Goal: Task Accomplishment & Management: Use online tool/utility

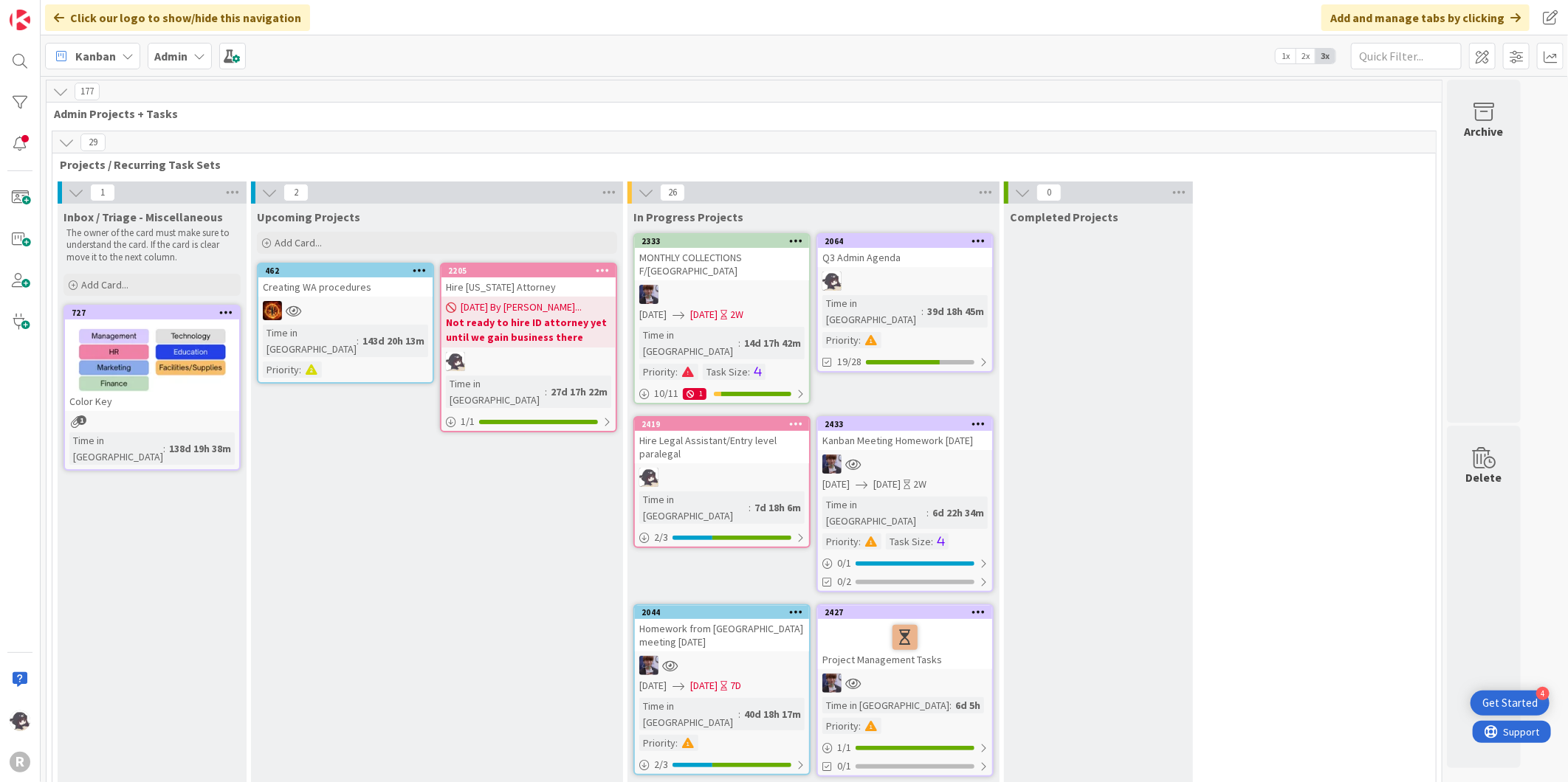
scroll to position [2417, 0]
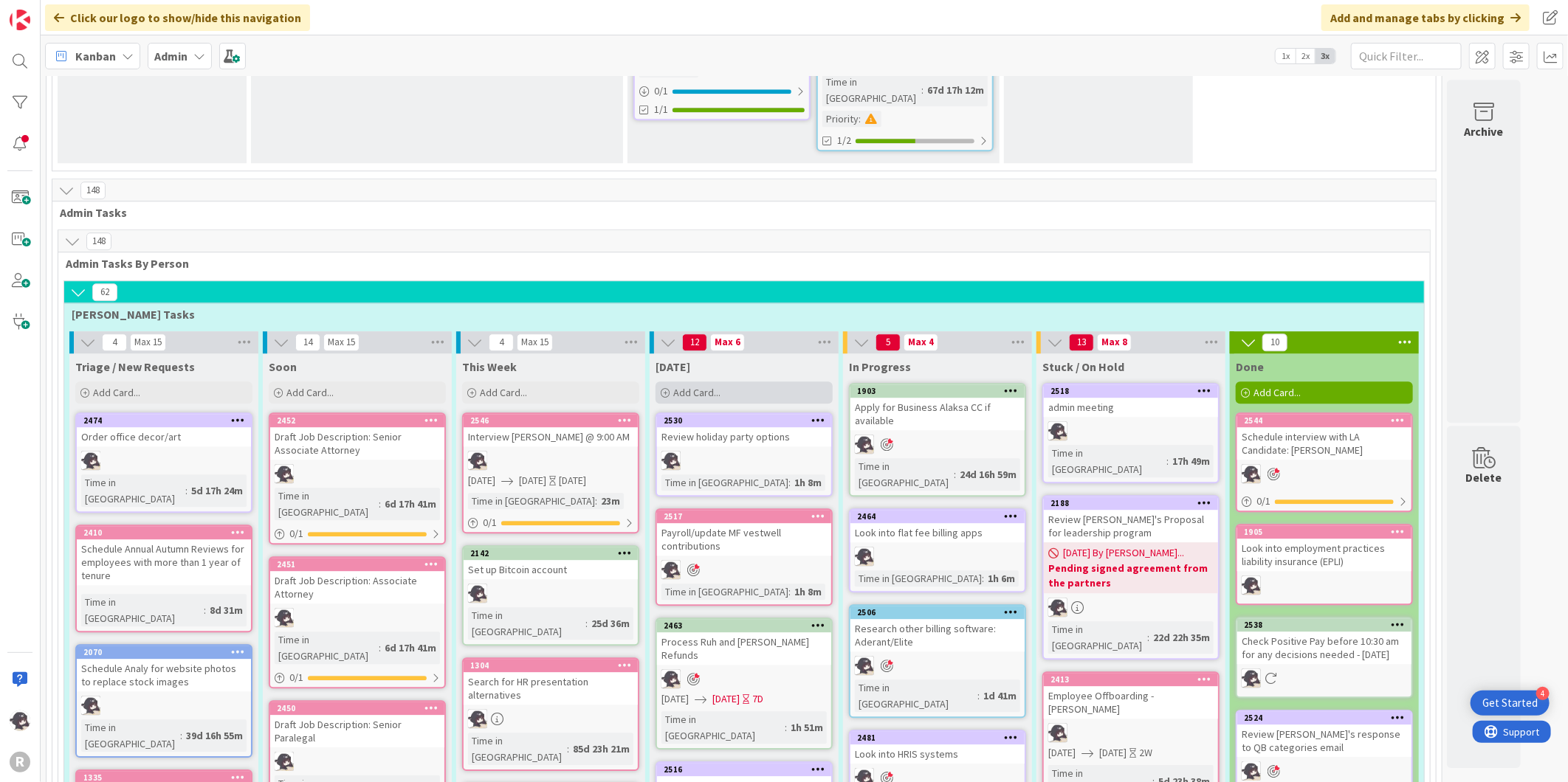
click at [711, 386] on span "Add Card..." at bounding box center [697, 393] width 47 height 14
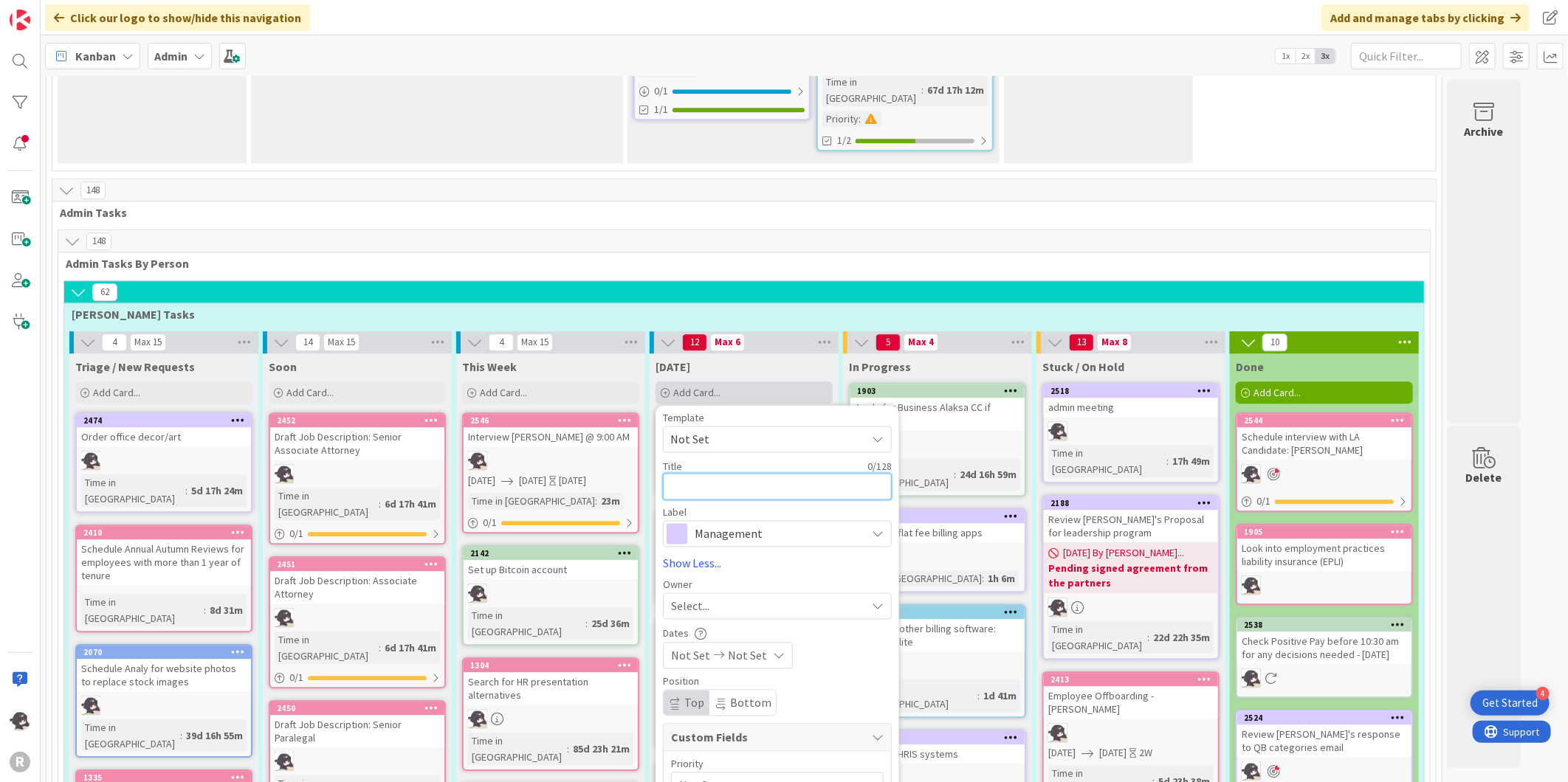
type textarea "F"
type textarea "x"
type textarea "F/"
type textarea "x"
type textarea "F/u"
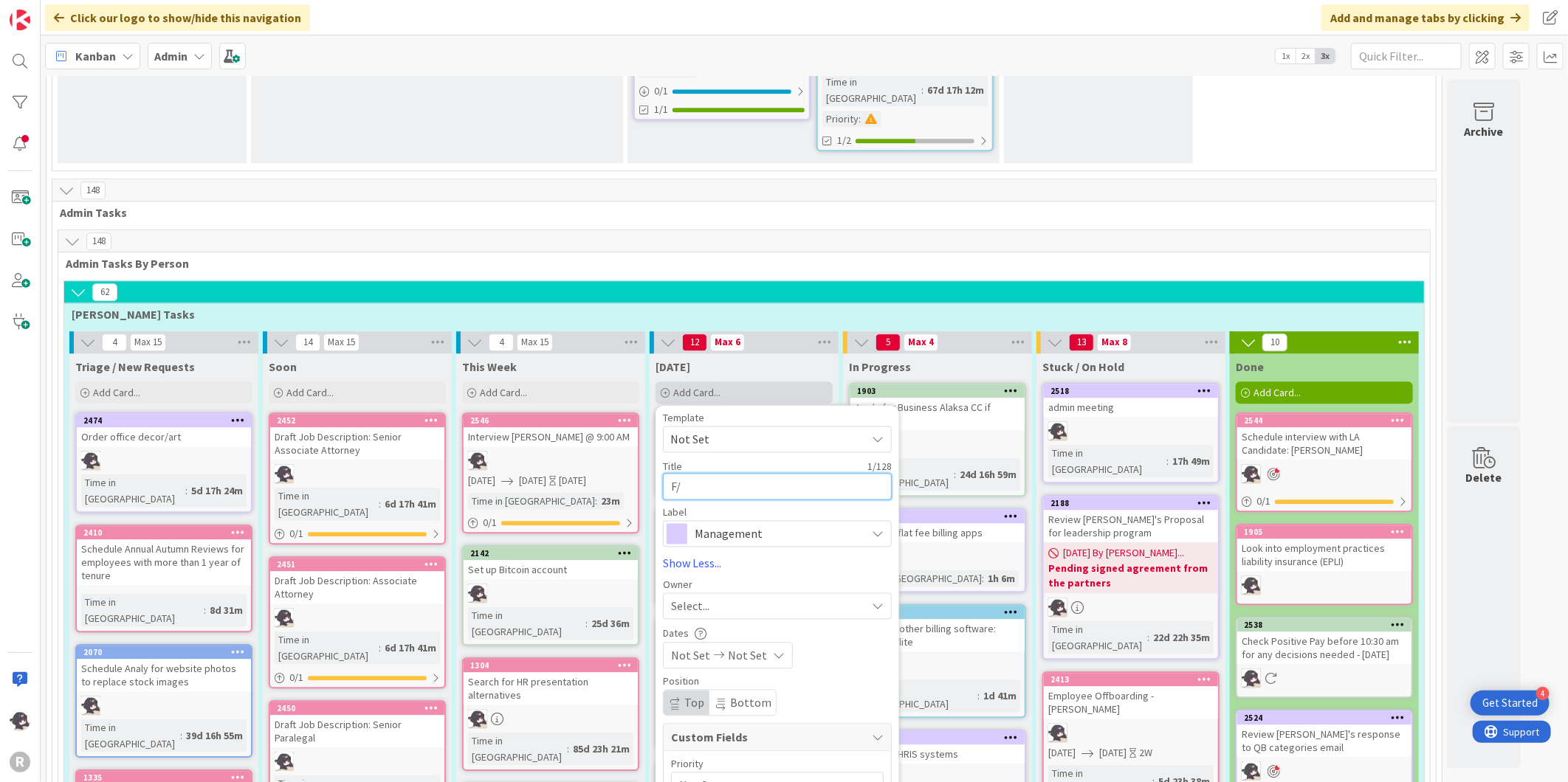
type textarea "x"
type textarea "F/u"
type textarea "x"
type textarea "F/u w"
type textarea "x"
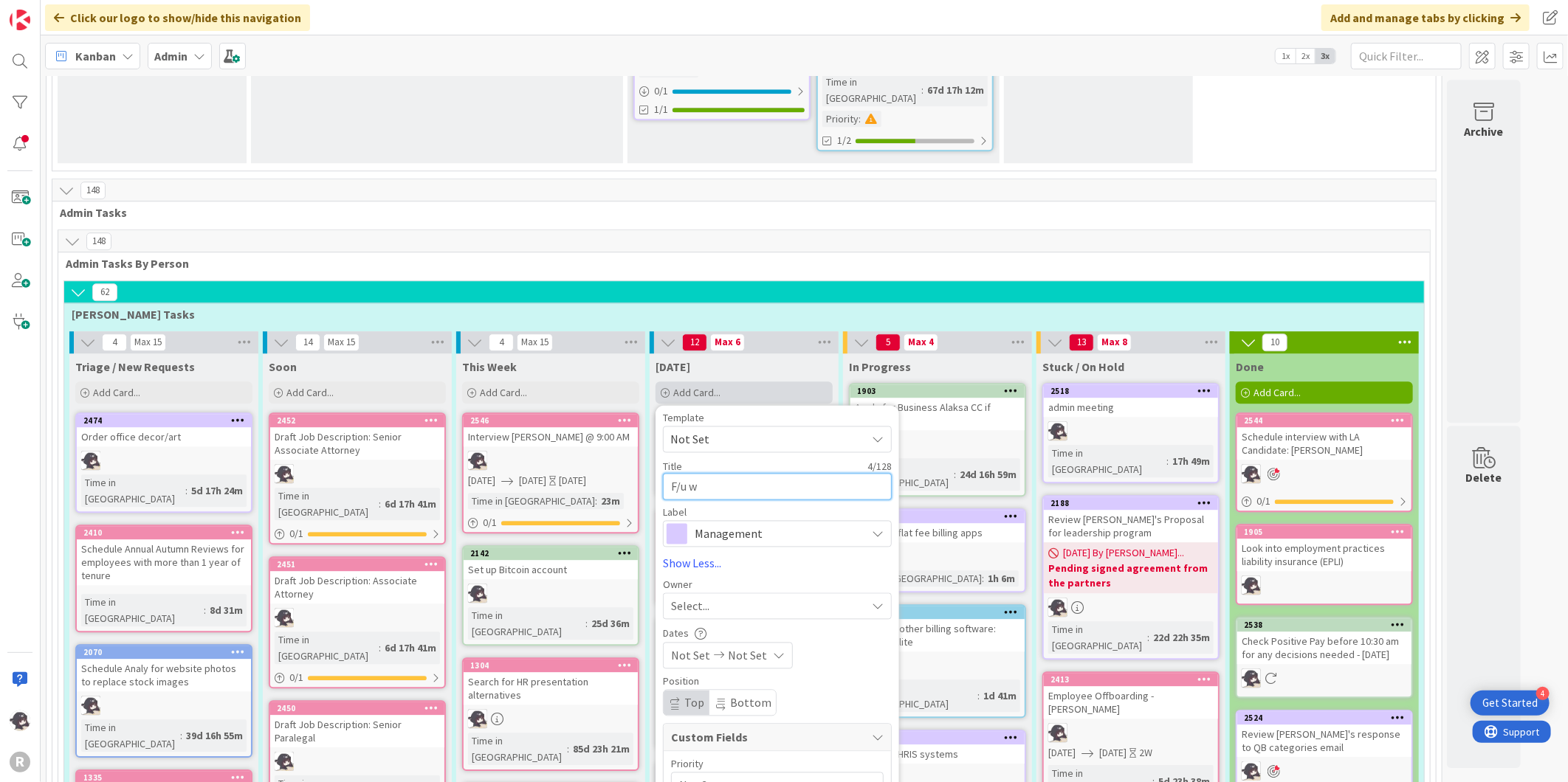
type textarea "F/u wi"
type textarea "x"
type textarea "F/u wit"
type textarea "x"
type textarea "F/u with"
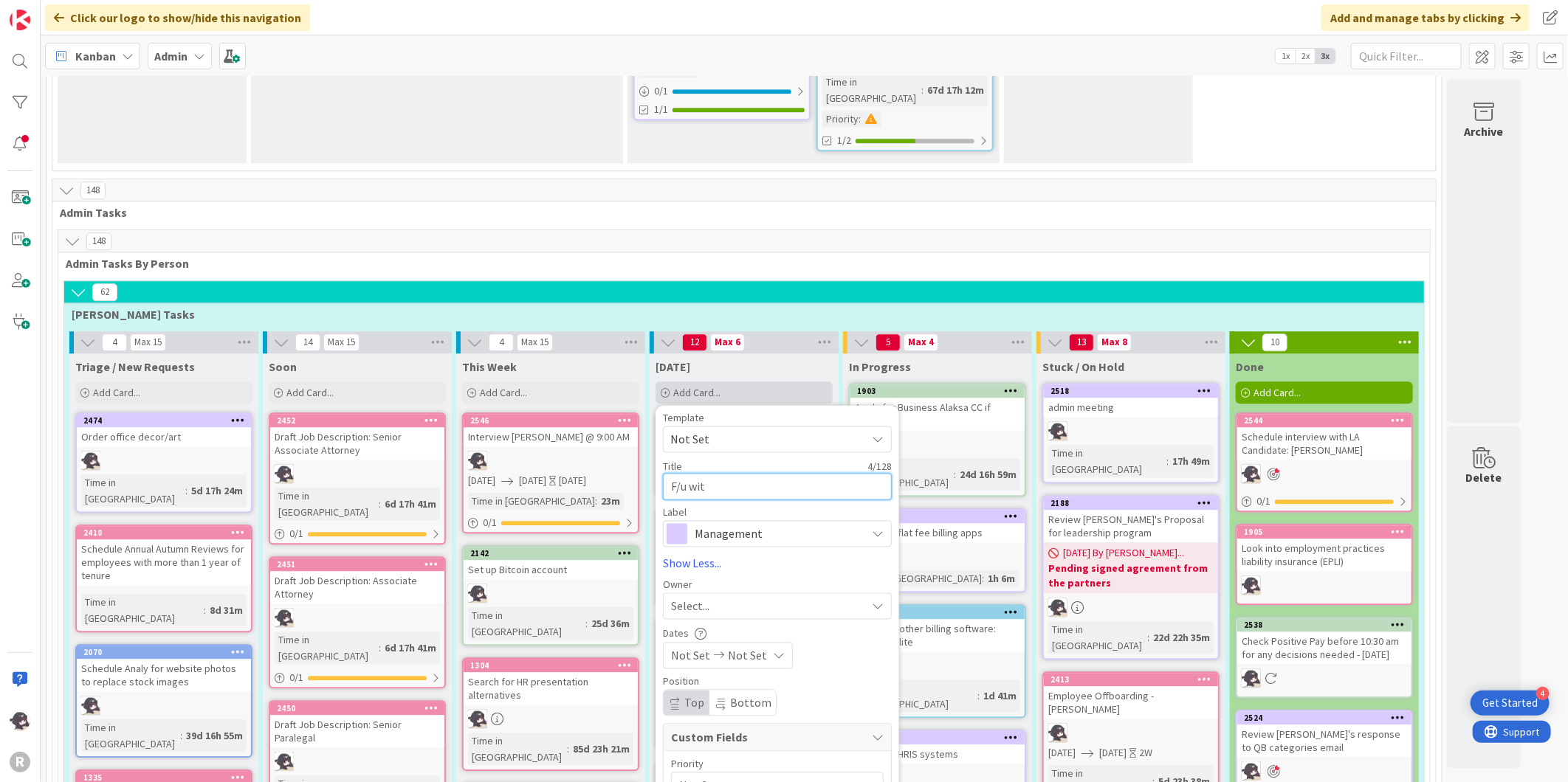
type textarea "x"
type textarea "F/u with"
type textarea "x"
type textarea "F/u with N"
type textarea "x"
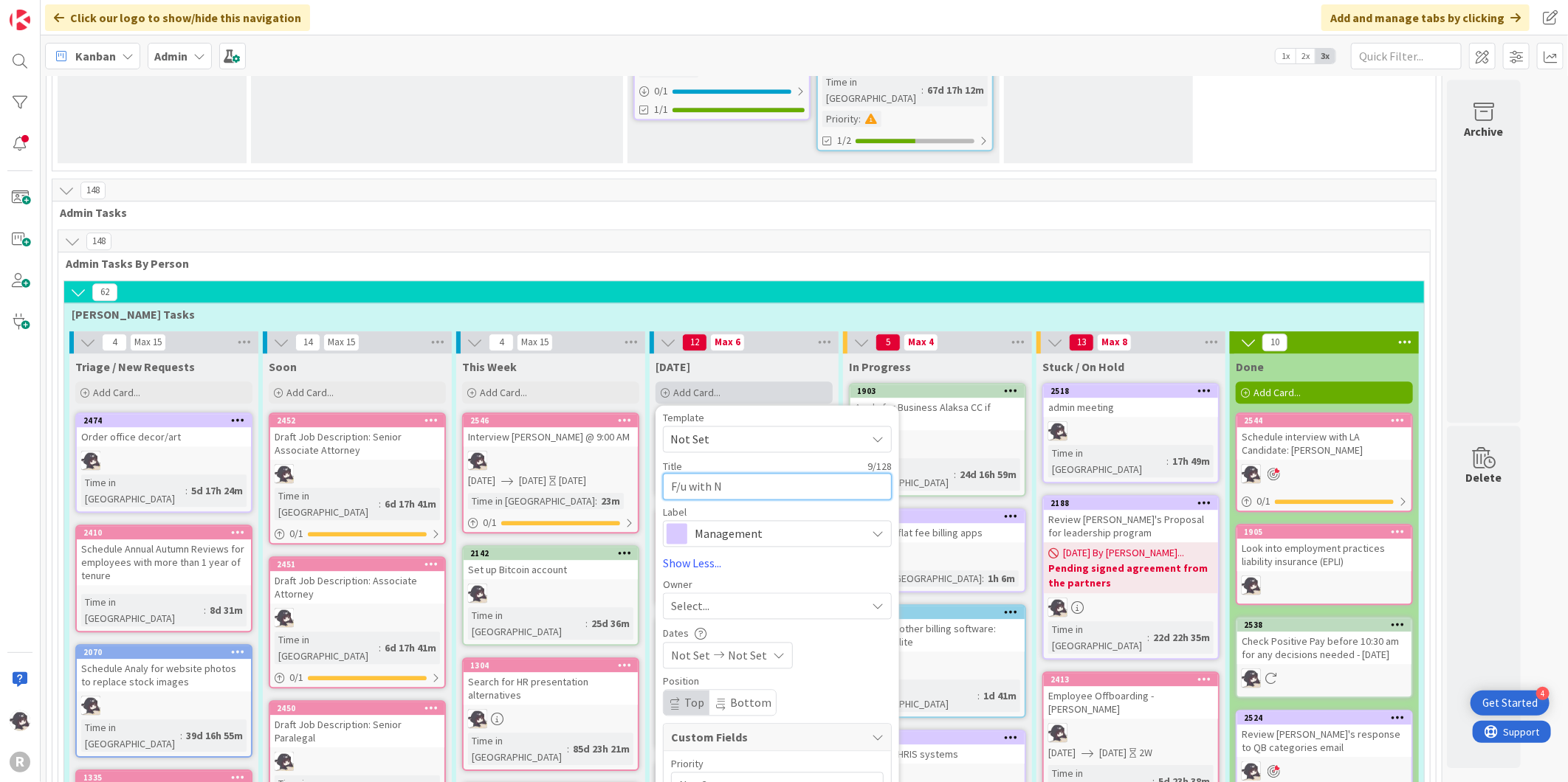
type textarea "F/u with Ni"
type textarea "x"
type textarea "F/u with Nic"
type textarea "x"
type textarea "F/u with Ni"
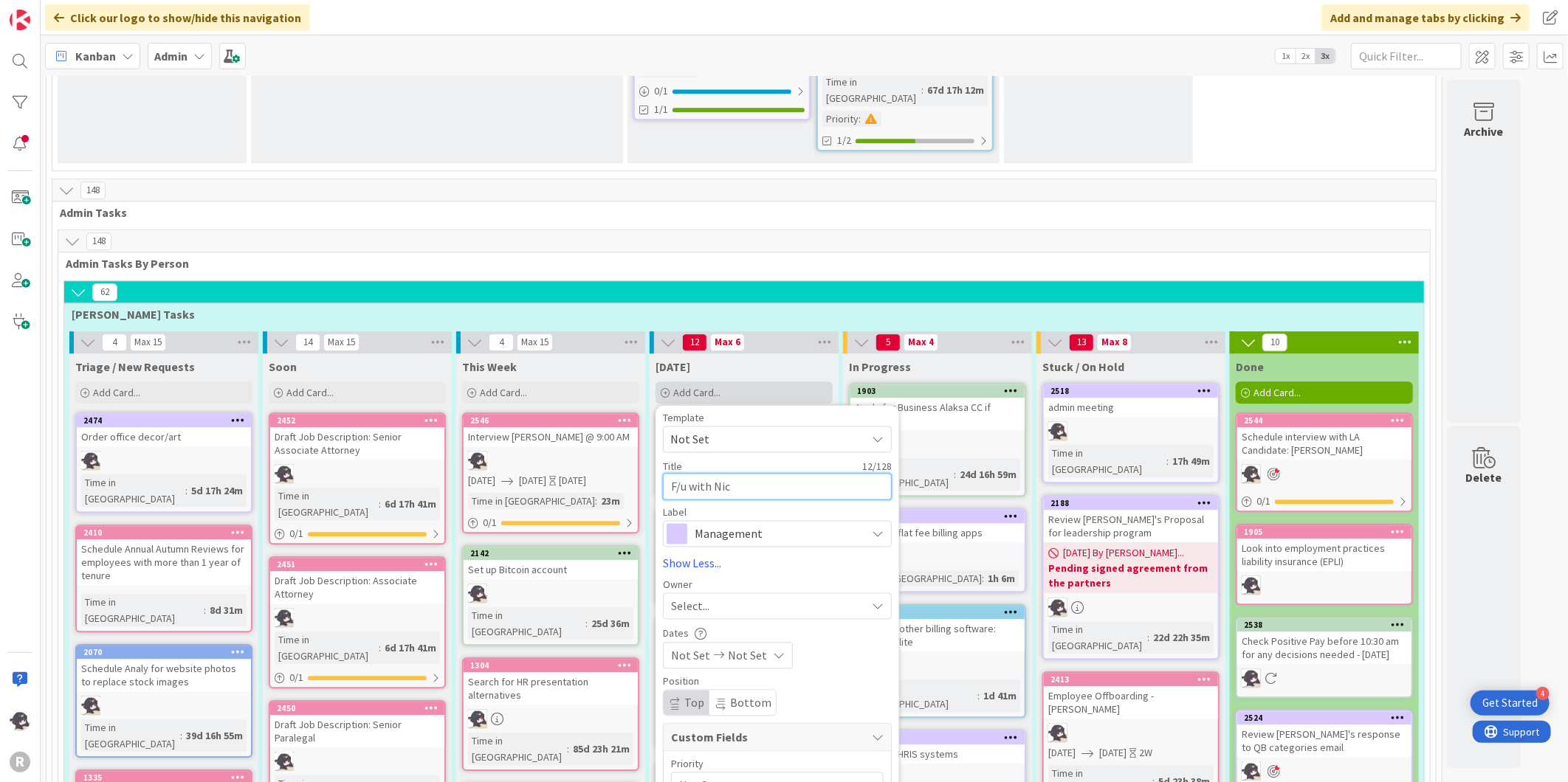
type textarea "x"
type textarea "F/u with N"
type textarea "x"
type textarea "F/u with"
type textarea "x"
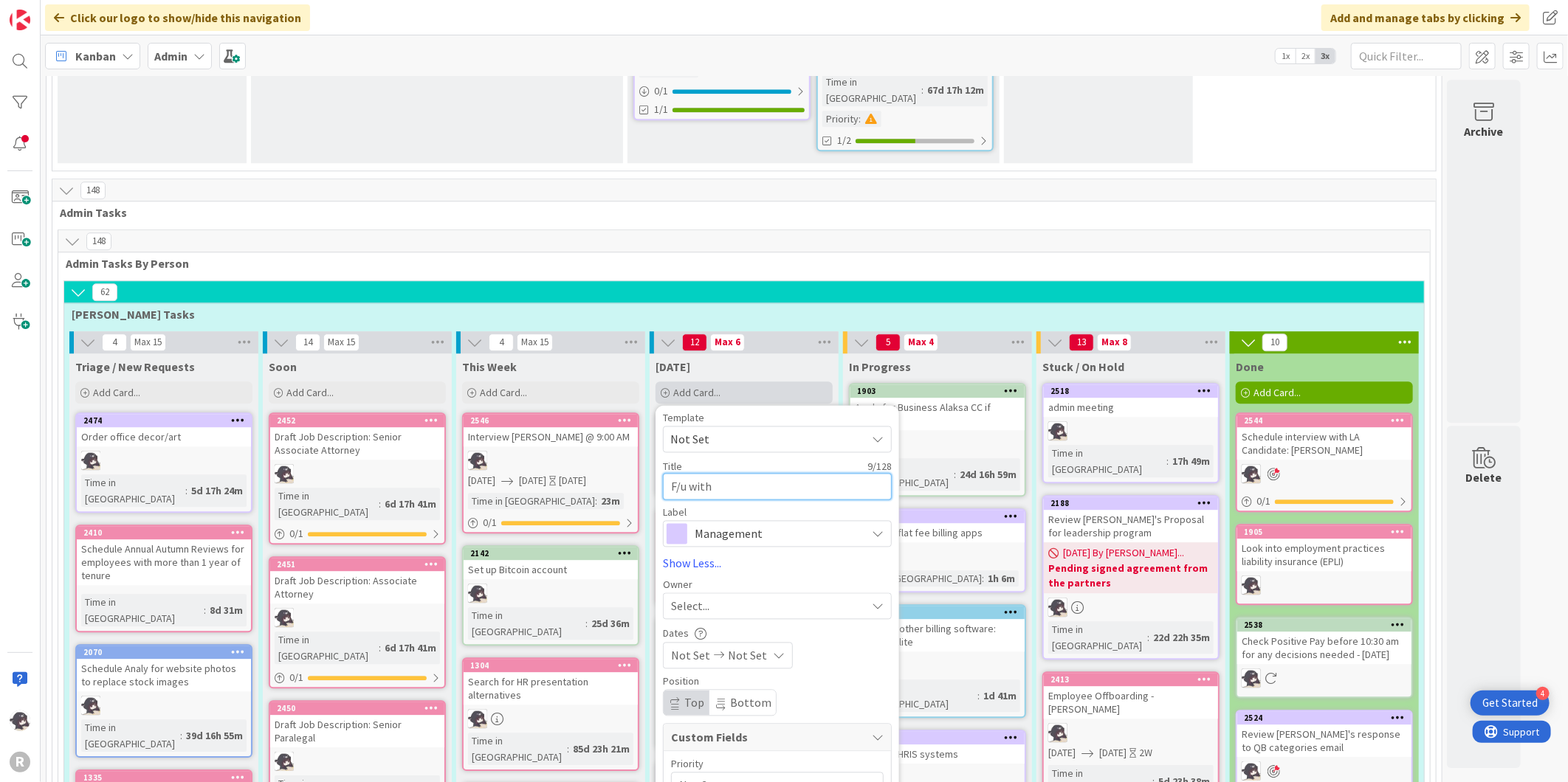
type textarea "F/u with"
type textarea "x"
type textarea "F/u wit"
type textarea "x"
type textarea "F/u wi"
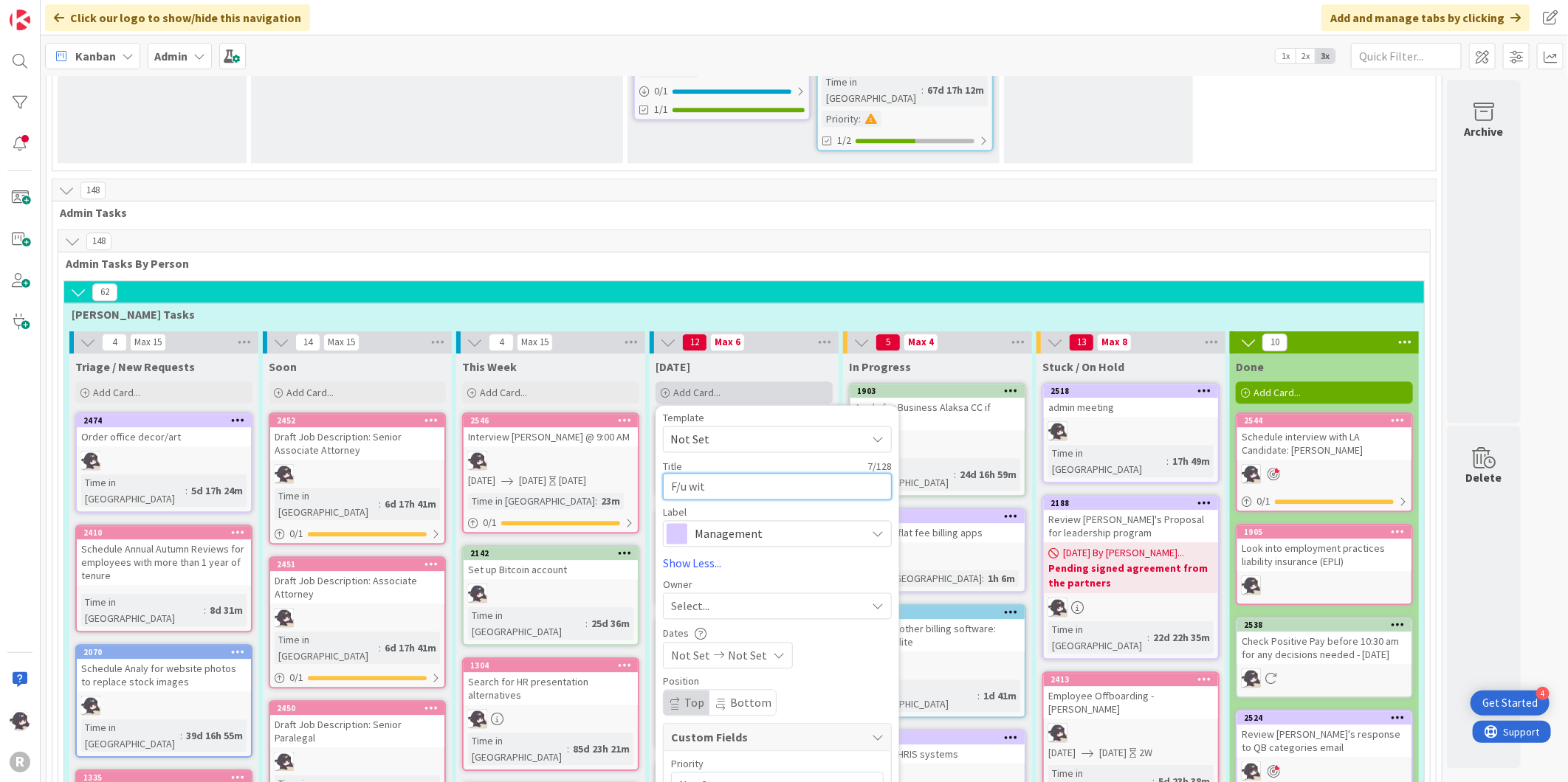
type textarea "x"
type textarea "F/u w"
type textarea "x"
type textarea "F/u"
type textarea "x"
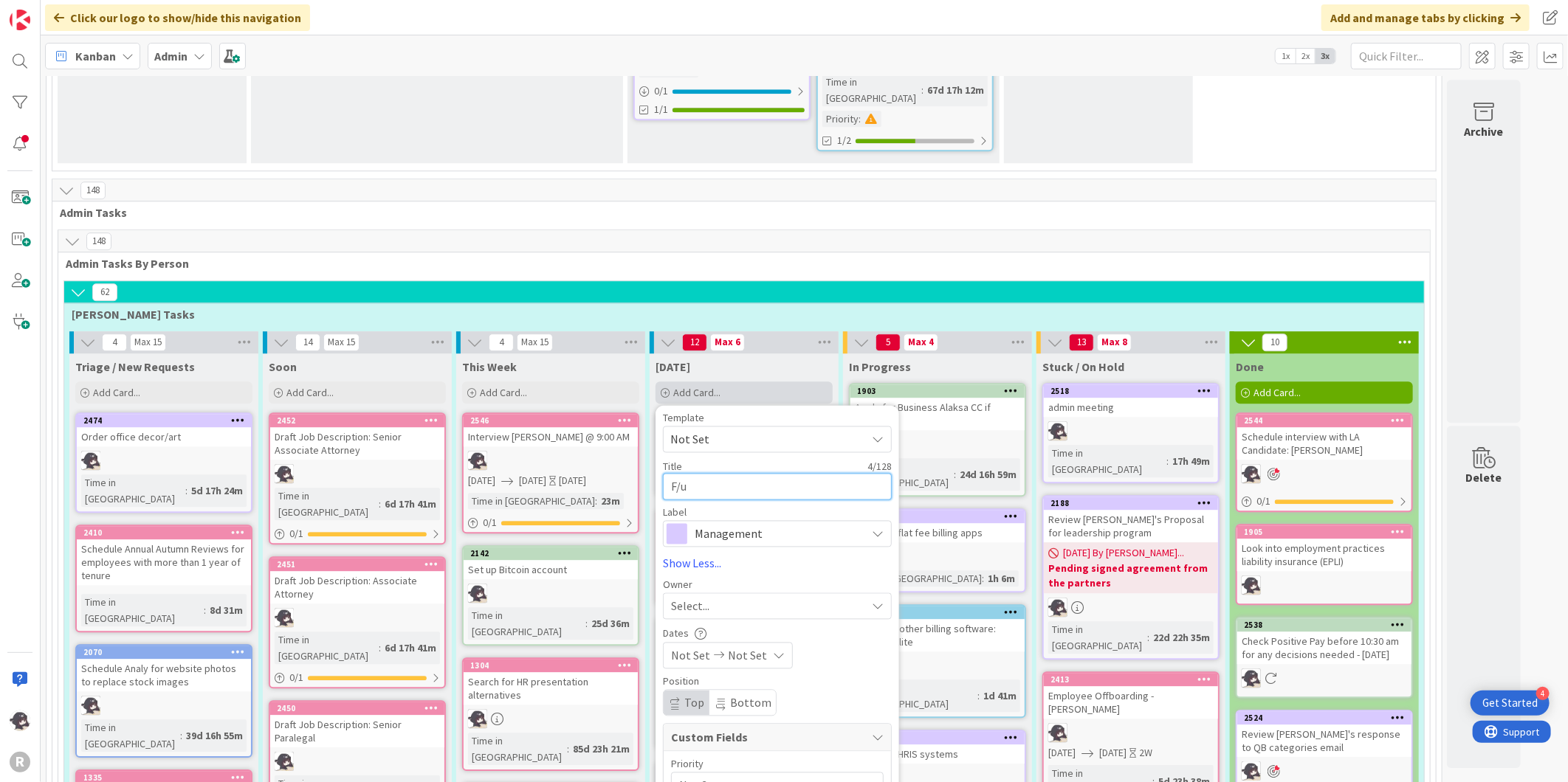
type textarea "F/u o"
type textarea "x"
type textarea "F/u on"
type textarea "x"
type textarea "F/u on"
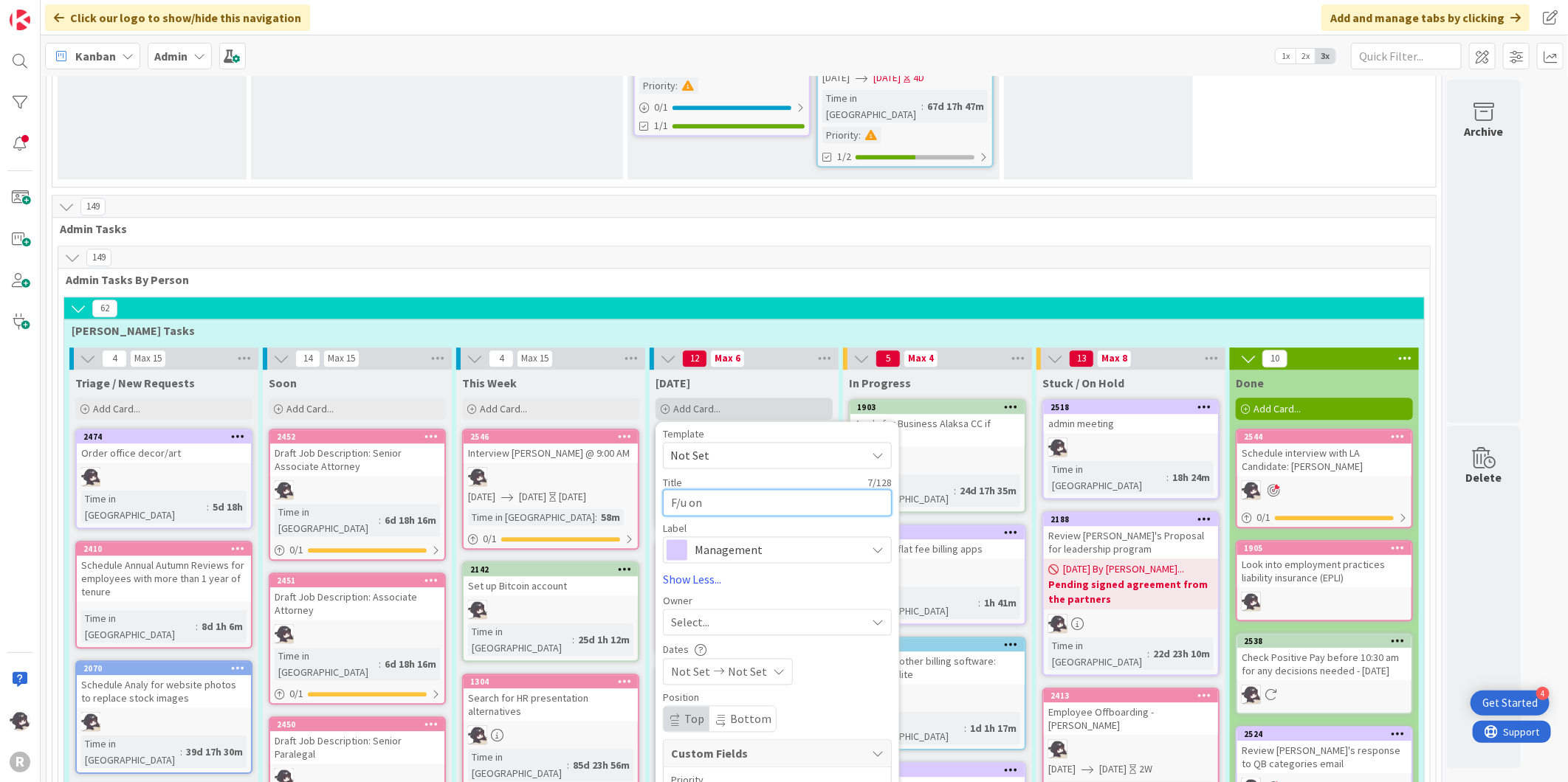
type textarea "x"
type textarea "F/u on"
type textarea "x"
type textarea "F/u o"
type textarea "x"
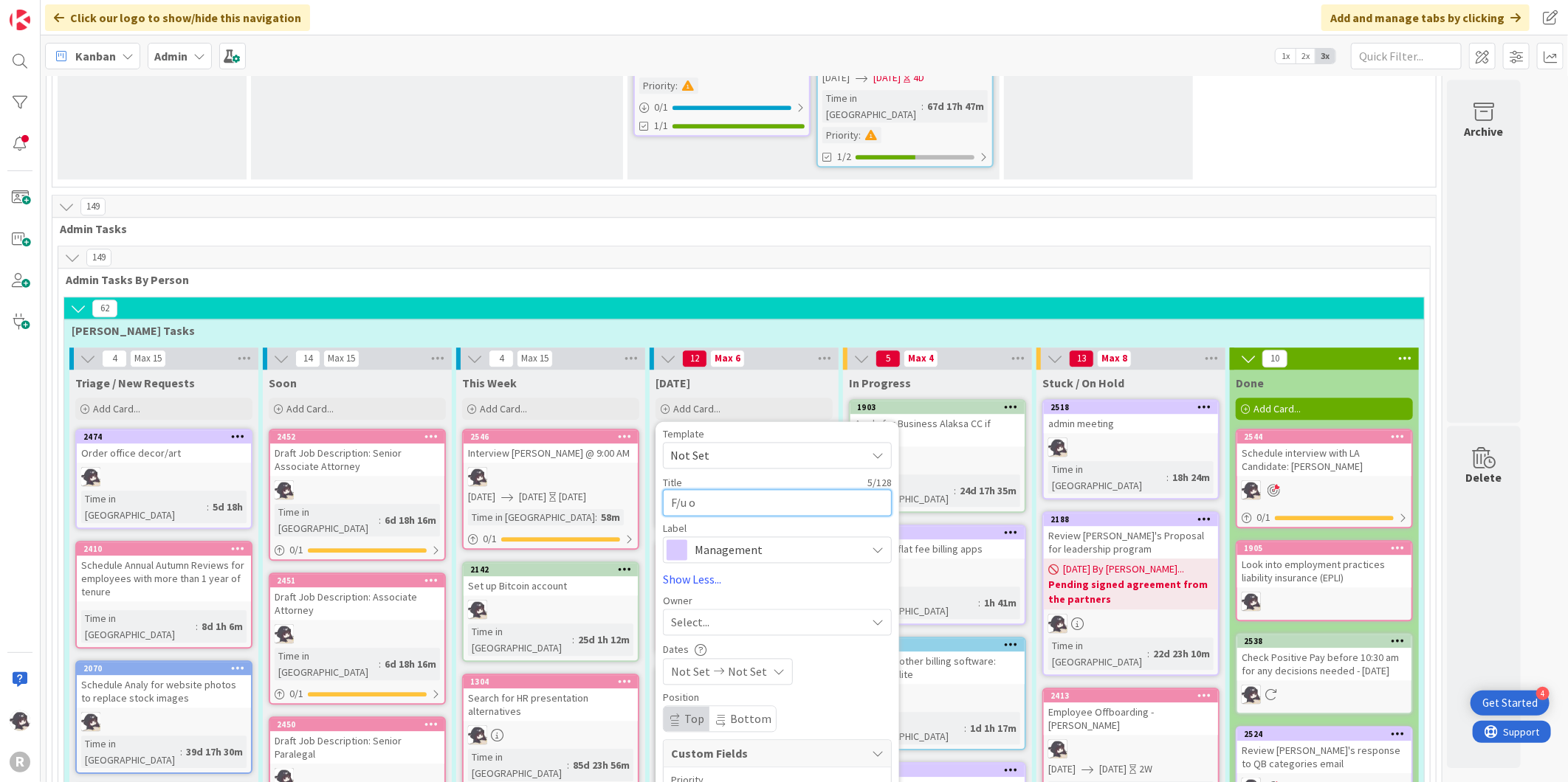
type textarea "F/u"
type textarea "x"
type textarea "F/u w"
type textarea "x"
type textarea "F/u wi"
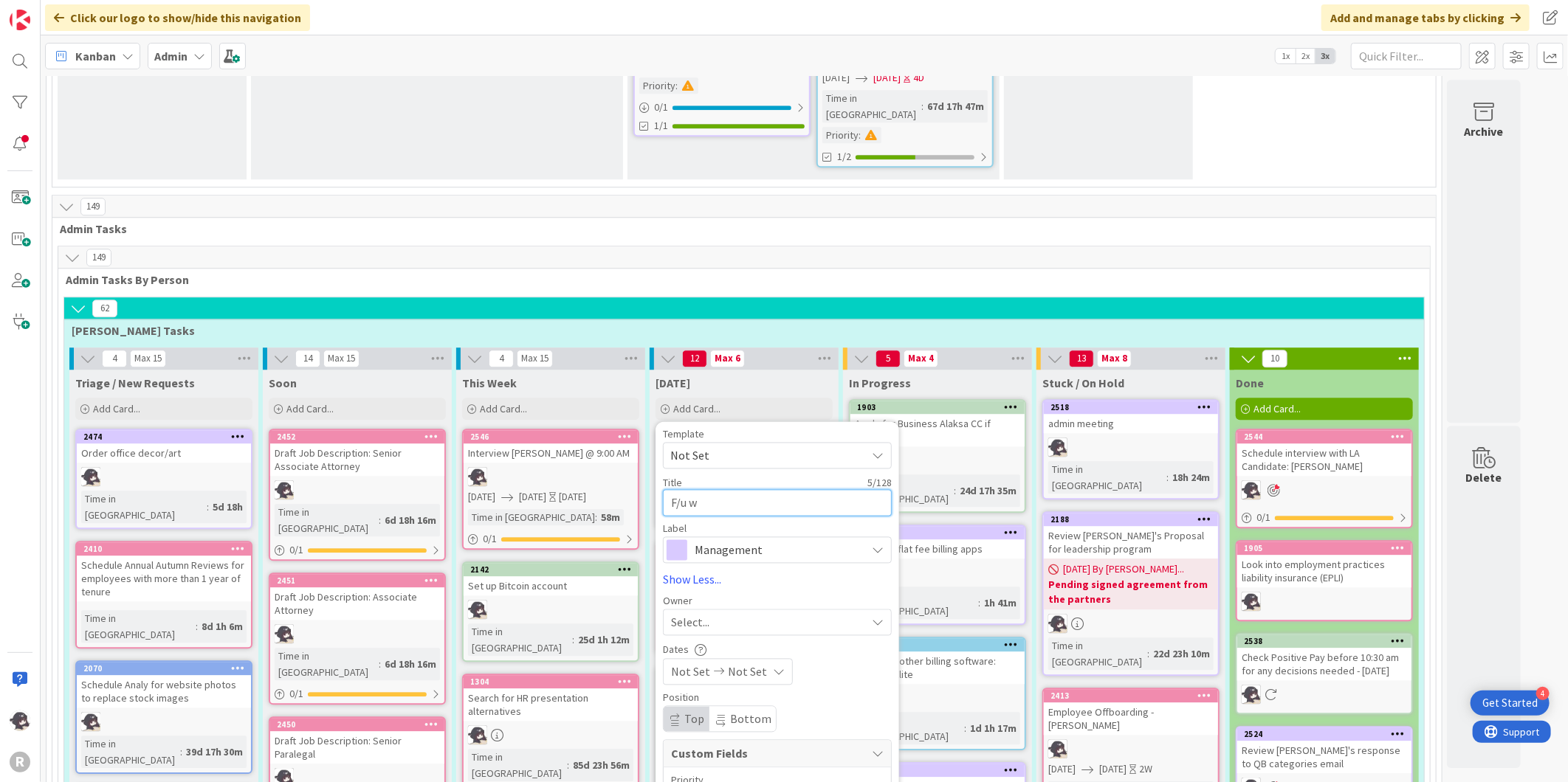
type textarea "x"
type textarea "F/u wit"
type textarea "x"
type textarea "F/u with"
type textarea "x"
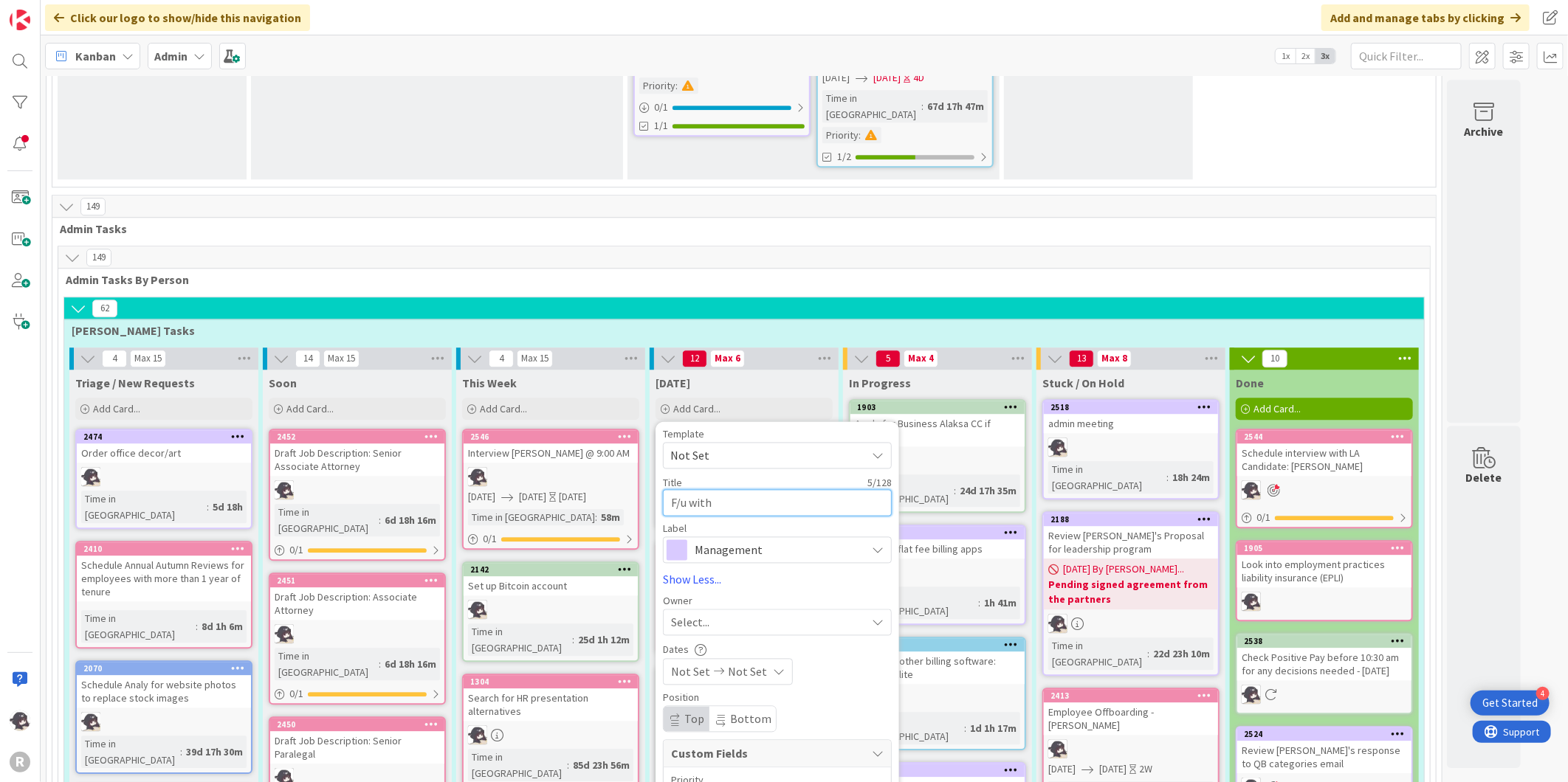
type textarea "F/u with"
type textarea "x"
type textarea "F/u with g"
type textarea "x"
type textarea "F/u with gA"
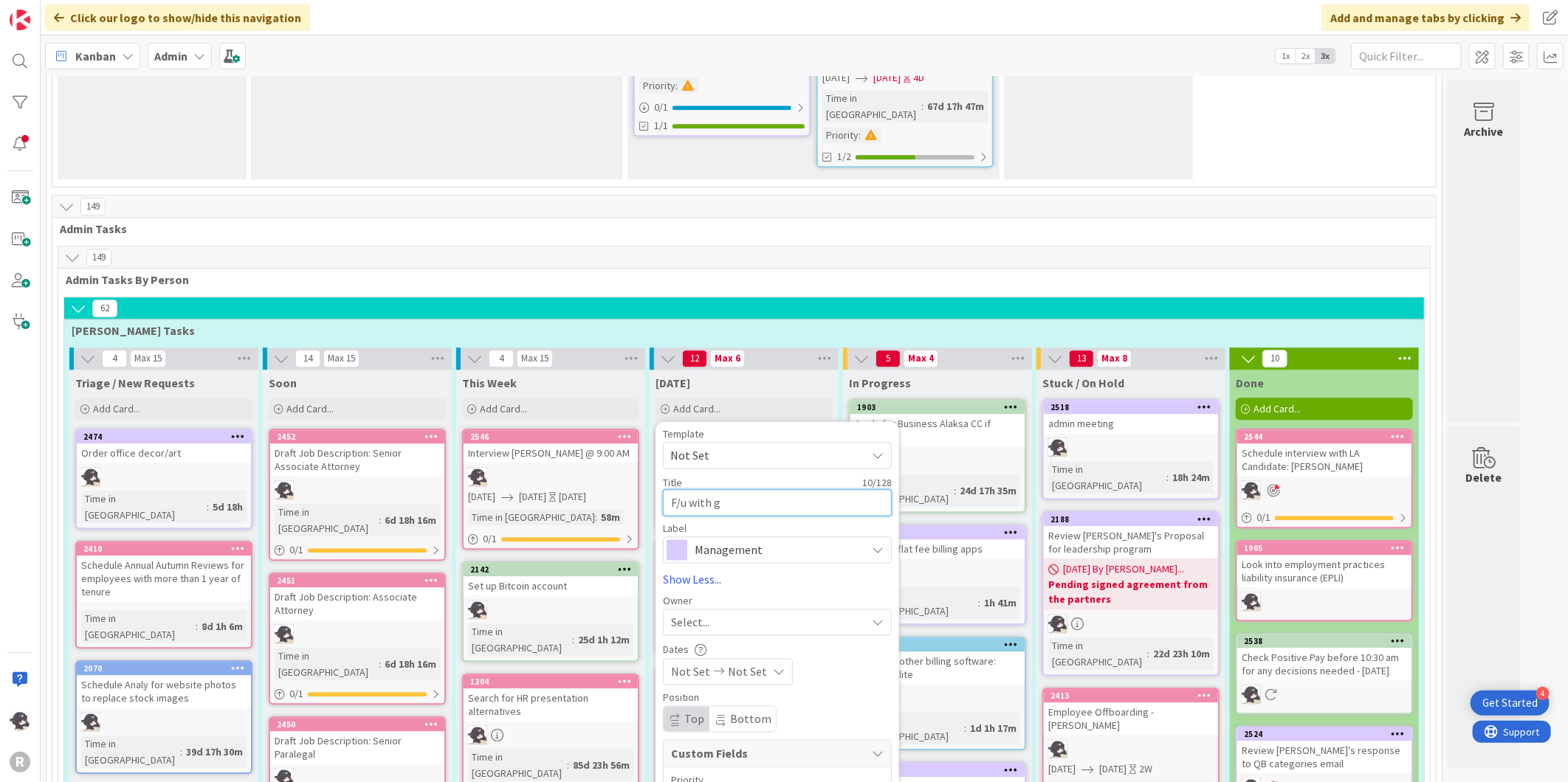
type textarea "x"
type textarea "F/u with [DEMOGRAPHIC_DATA]"
type textarea "x"
type textarea "F/u with [PERSON_NAME]"
type textarea "x"
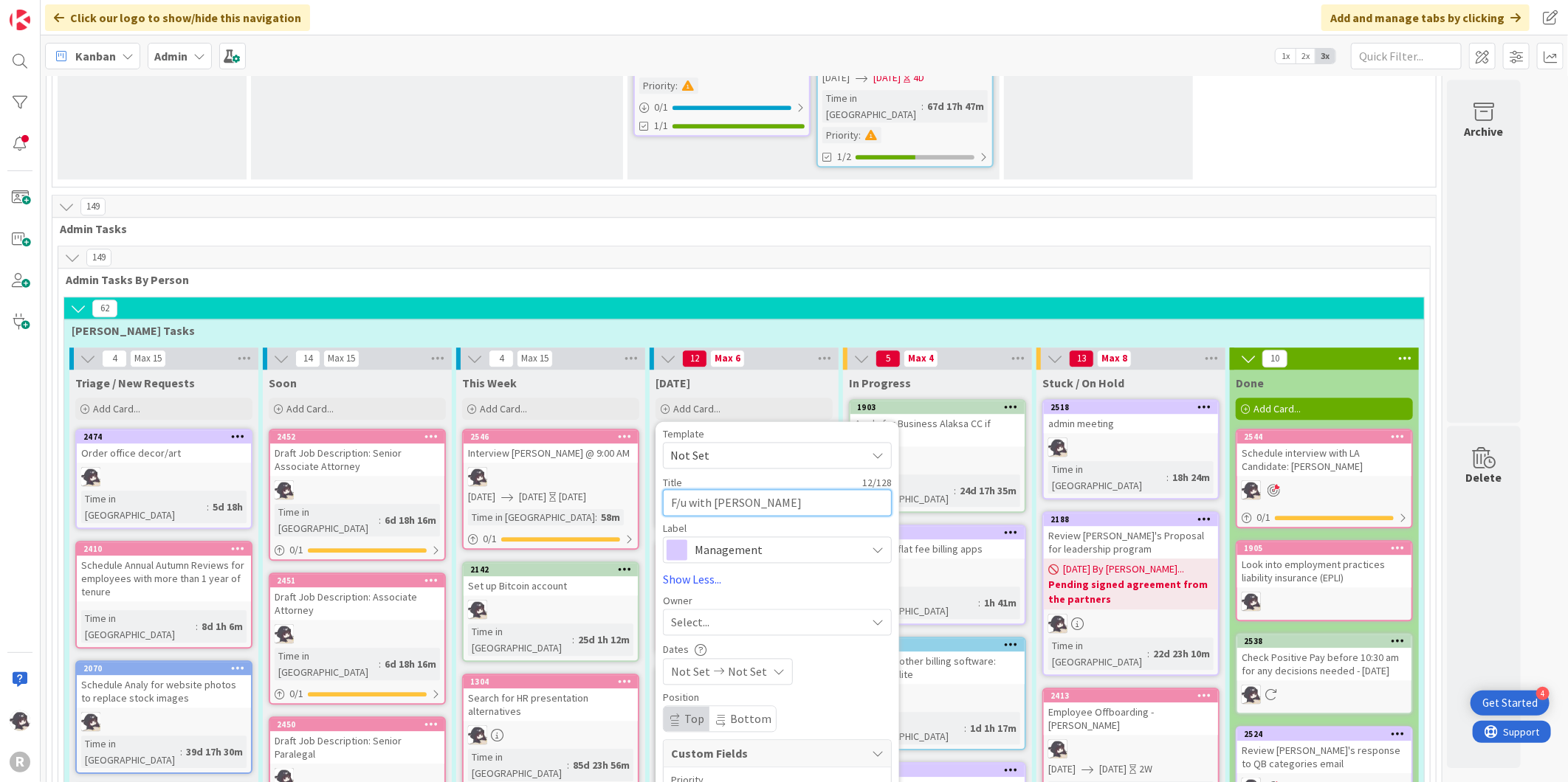
type textarea "F/u with [PERSON_NAME]"
type textarea "x"
type textarea "F/u with [PERSON_NAME]"
type textarea "x"
type textarea "F/u with [DEMOGRAPHIC_DATA]"
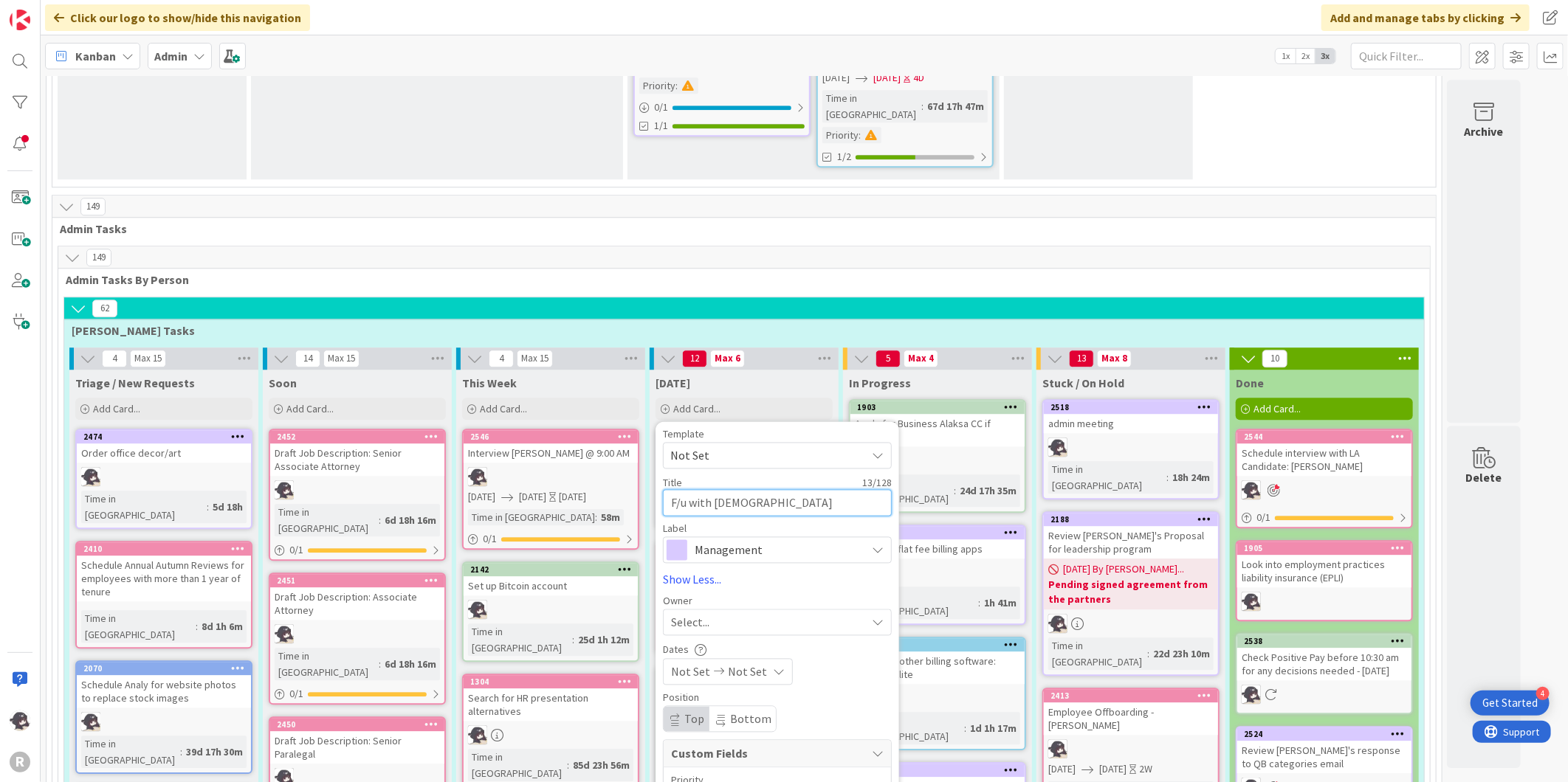
type textarea "x"
type textarea "F/u with gA"
type textarea "x"
type textarea "F/u with g"
type textarea "x"
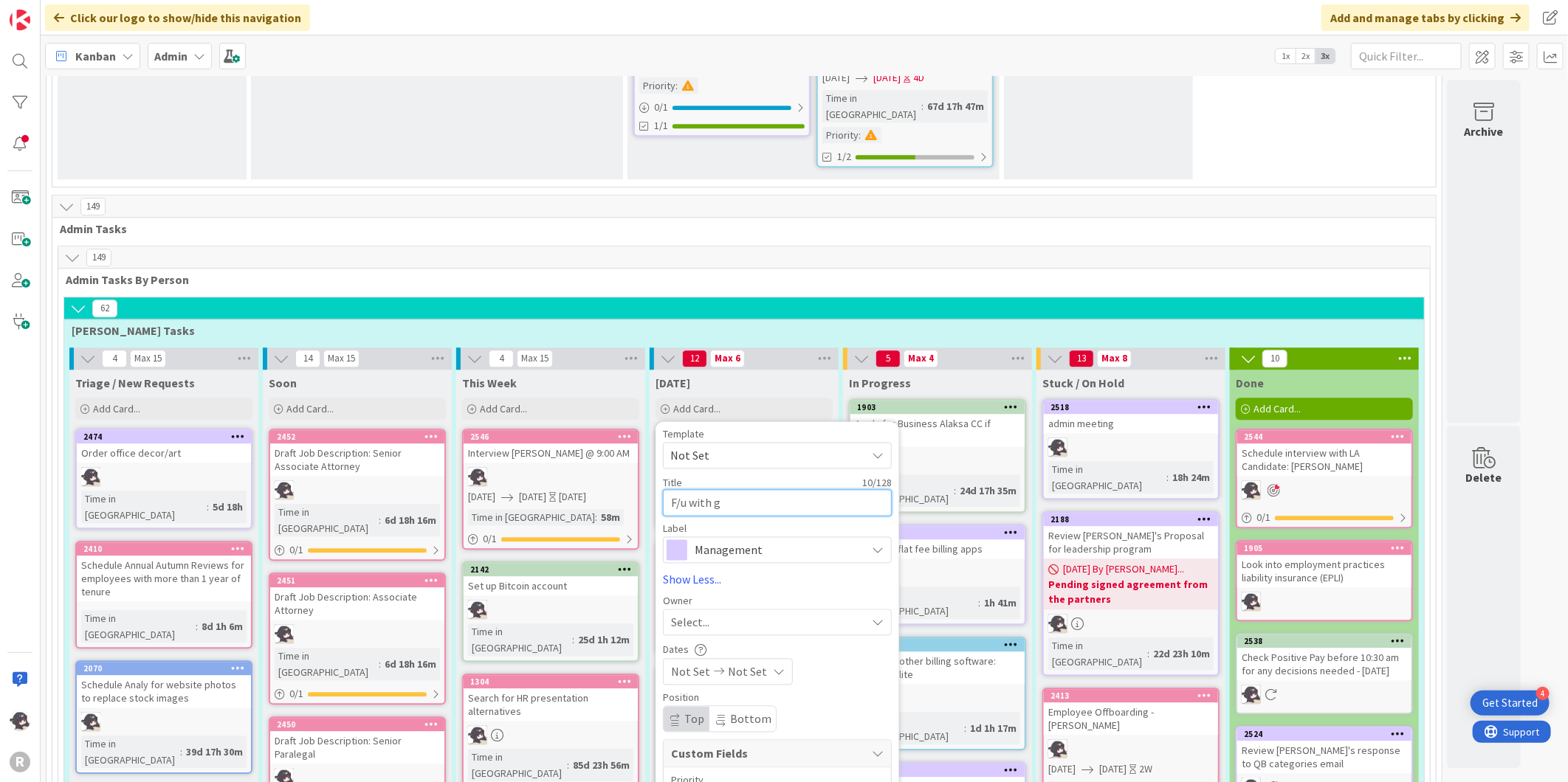
type textarea "F/u with"
type textarea "x"
type textarea "F/u with G"
type textarea "x"
type textarea "F/u with Ga"
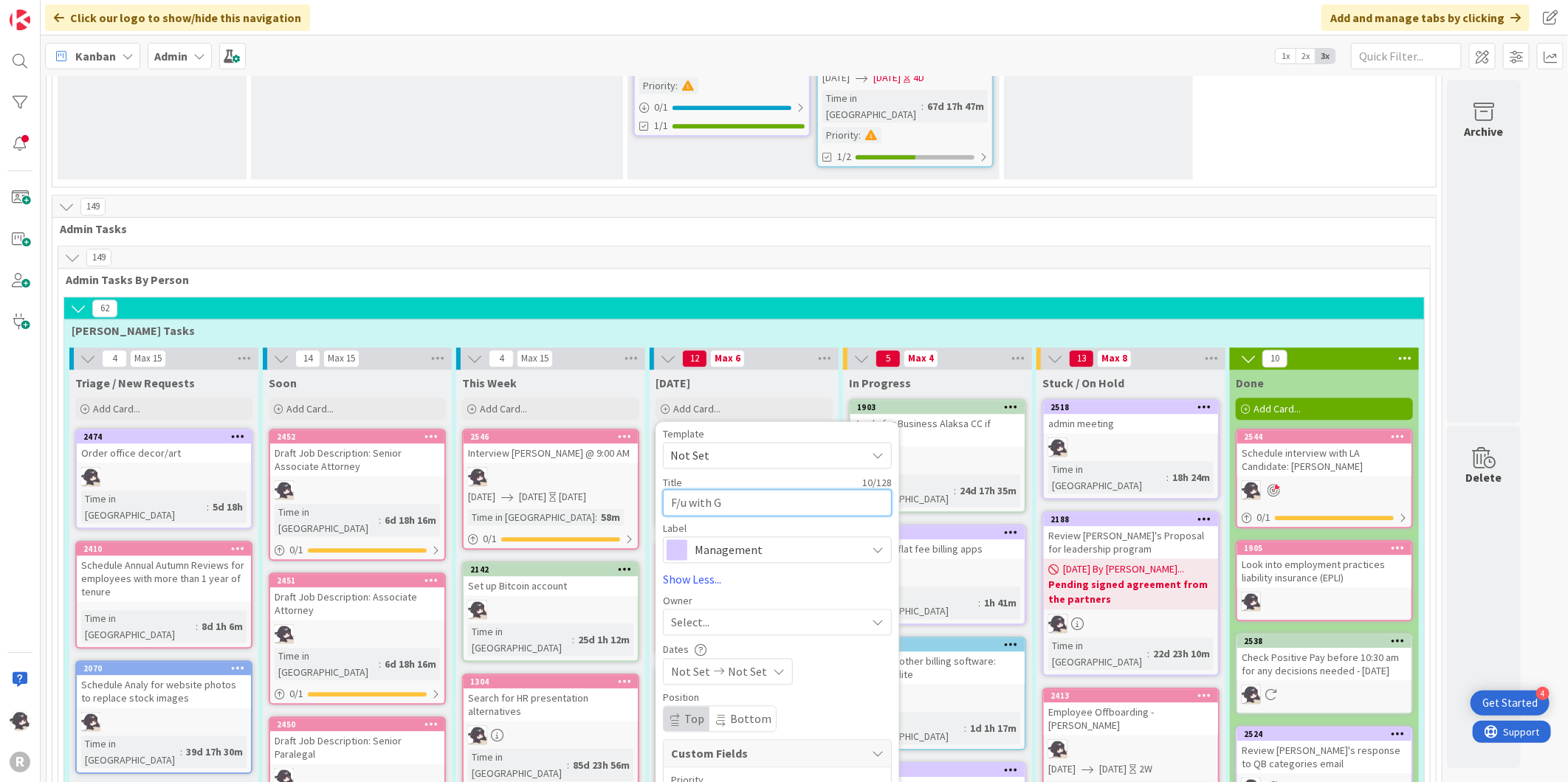
type textarea "x"
type textarea "F/u with [DEMOGRAPHIC_DATA]"
type textarea "x"
type textarea "F/u with [PERSON_NAME]"
type textarea "x"
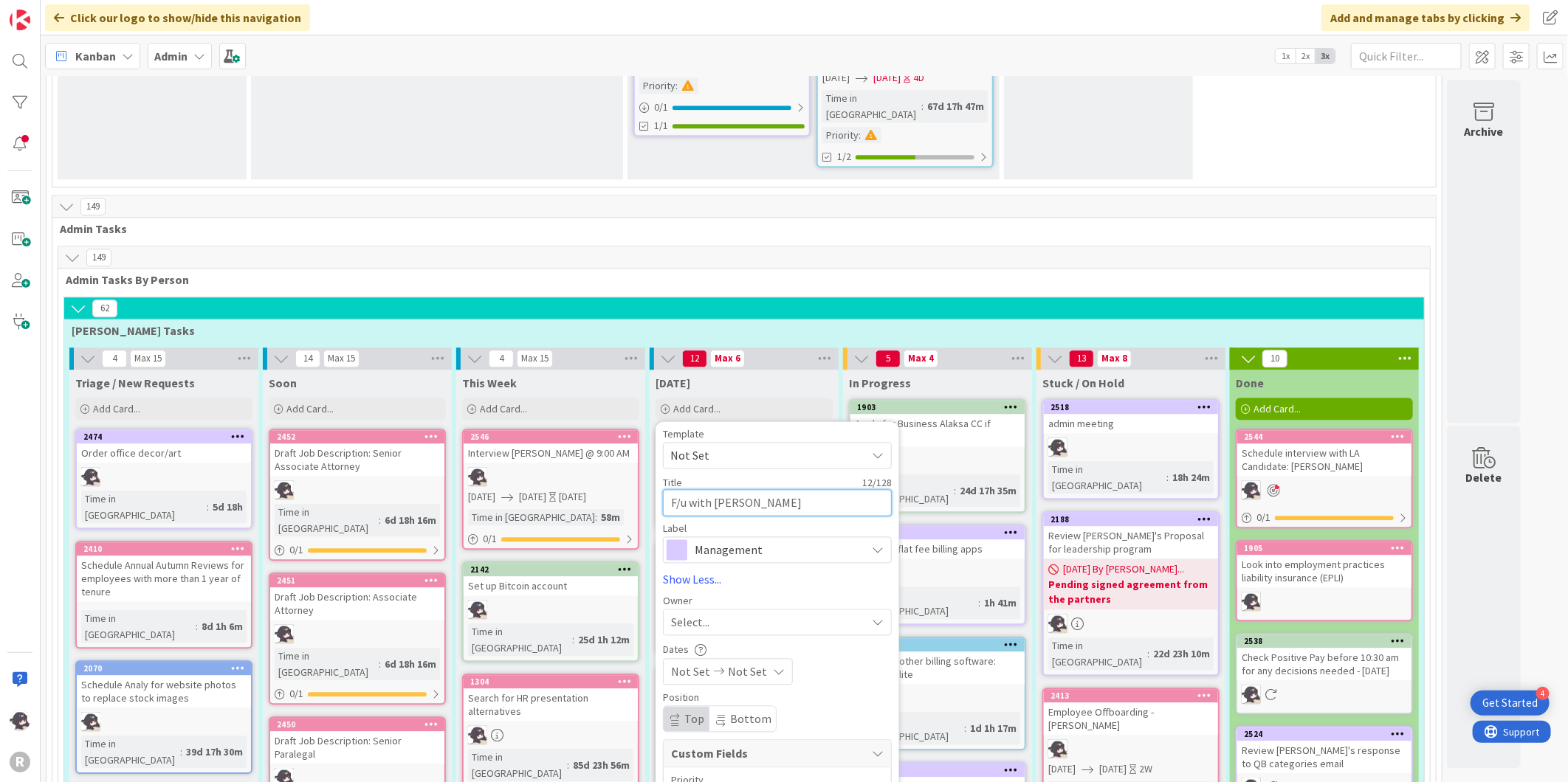
type textarea "F/u with [PERSON_NAME]"
type textarea "x"
type textarea "F/u with [PERSON_NAME]"
type textarea "x"
type textarea "F/u with [PERSON_NAME]"
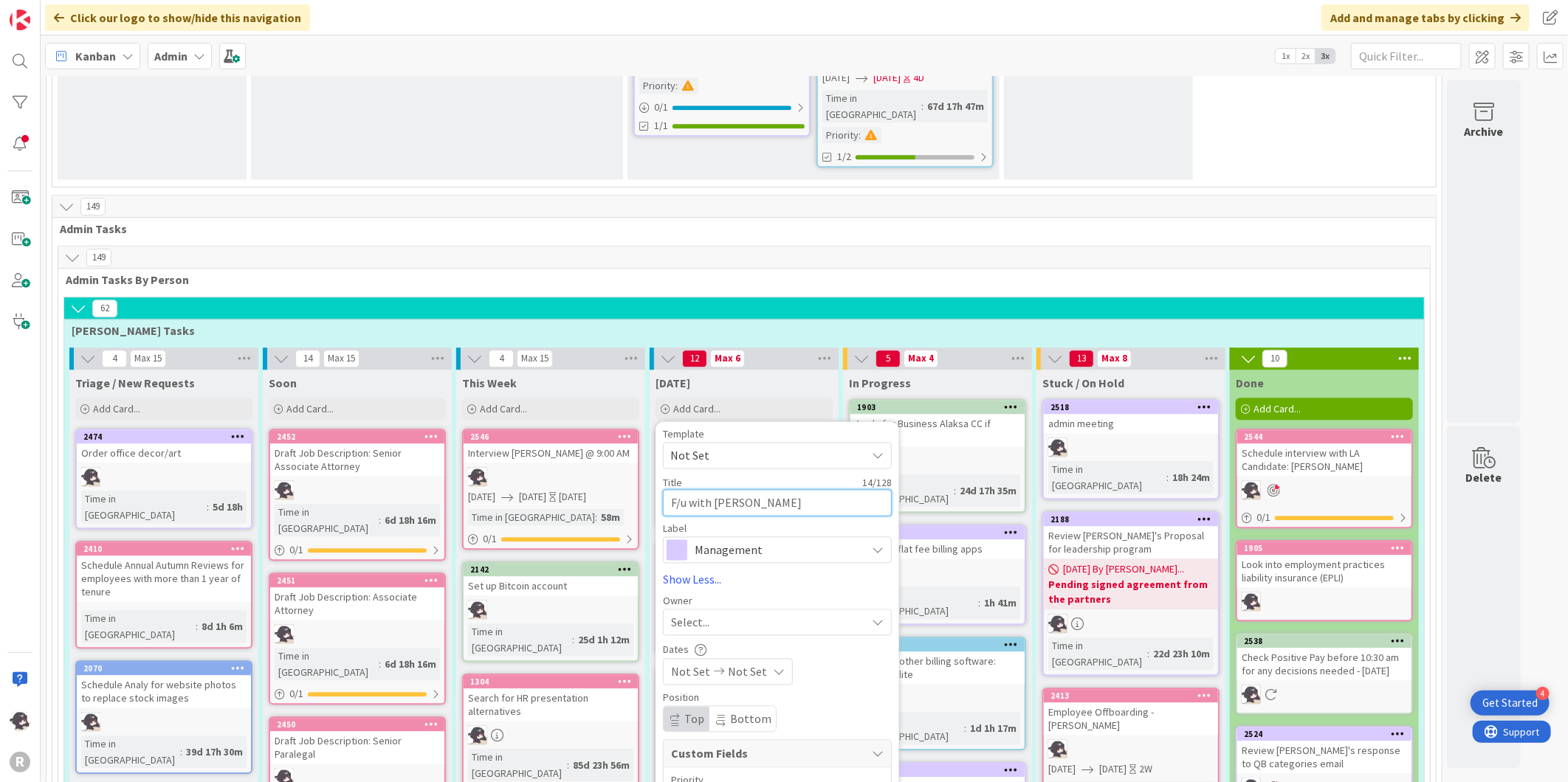
type textarea "x"
type textarea "F/u with [PERSON_NAME] re"
type textarea "x"
type textarea "F/u with [PERSON_NAME] re"
type textarea "x"
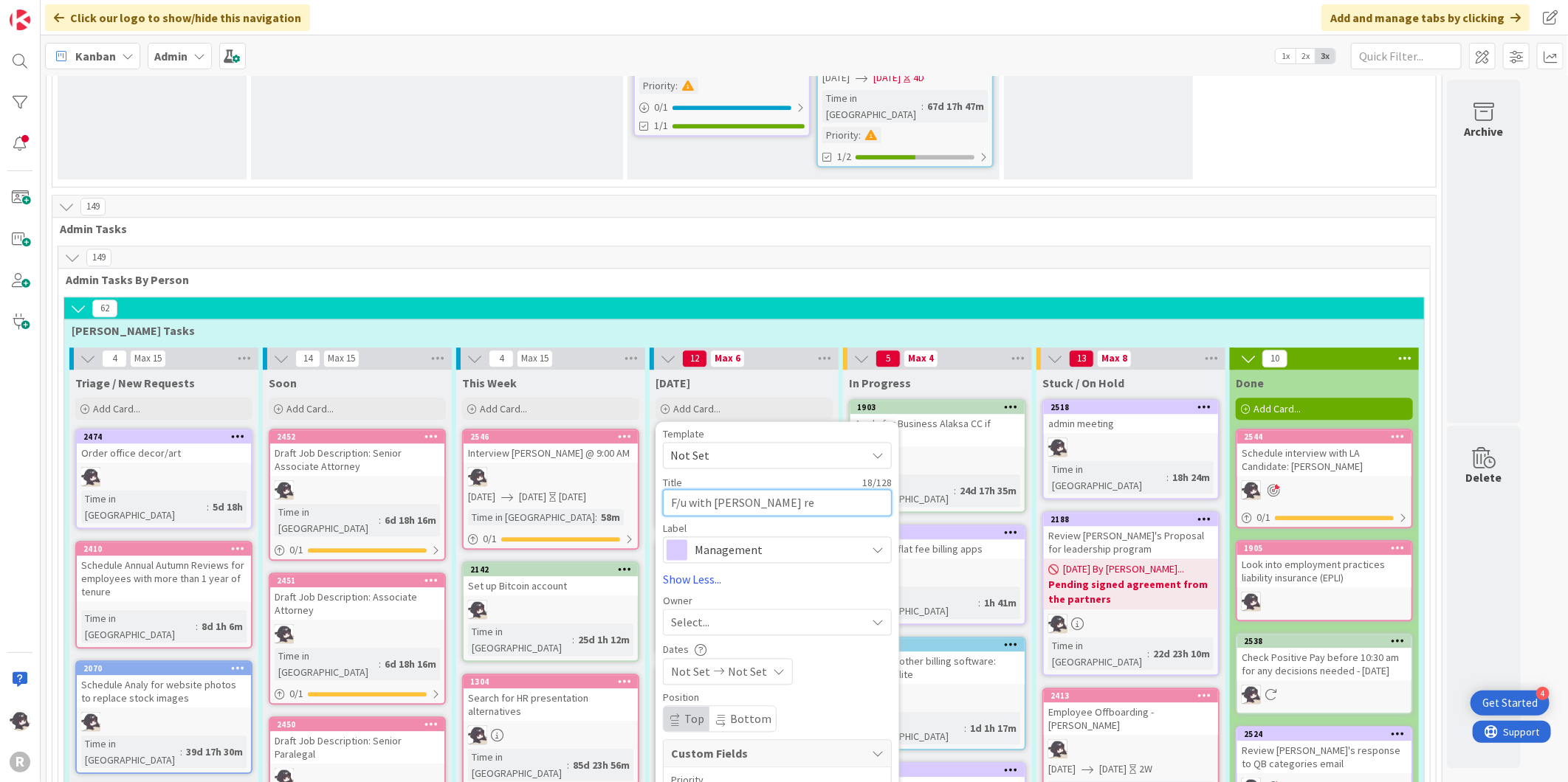
type textarea "F/u with [PERSON_NAME] re #"
type textarea "x"
type textarea "F/u with [PERSON_NAME] re #W"
type textarea "x"
type textarea "F/u with [PERSON_NAME] re #WA"
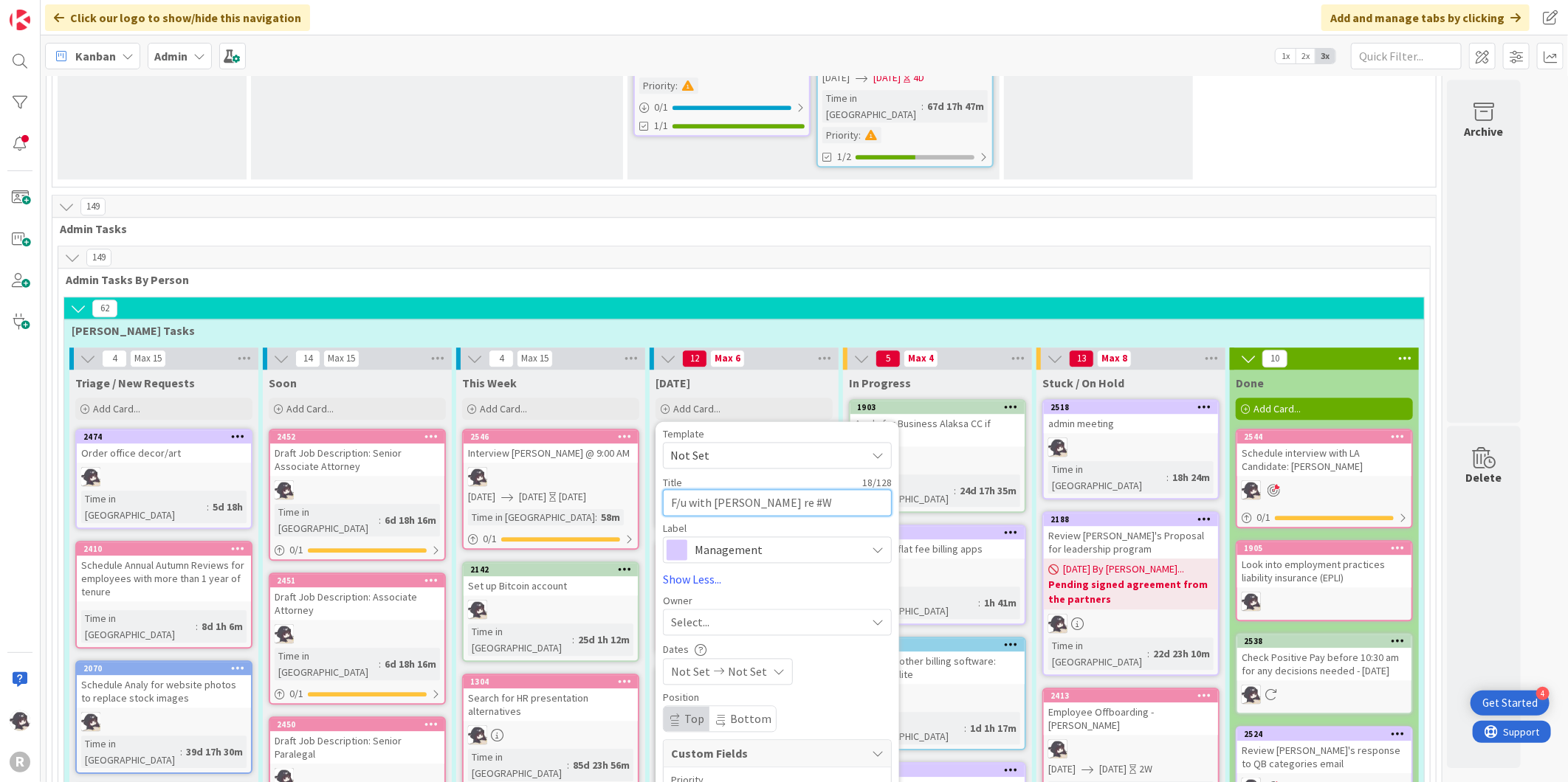
type textarea "x"
type textarea "F/u with [PERSON_NAME] re #WA"
type textarea "x"
type textarea "F/u with [PERSON_NAME] re #WA"
type textarea "x"
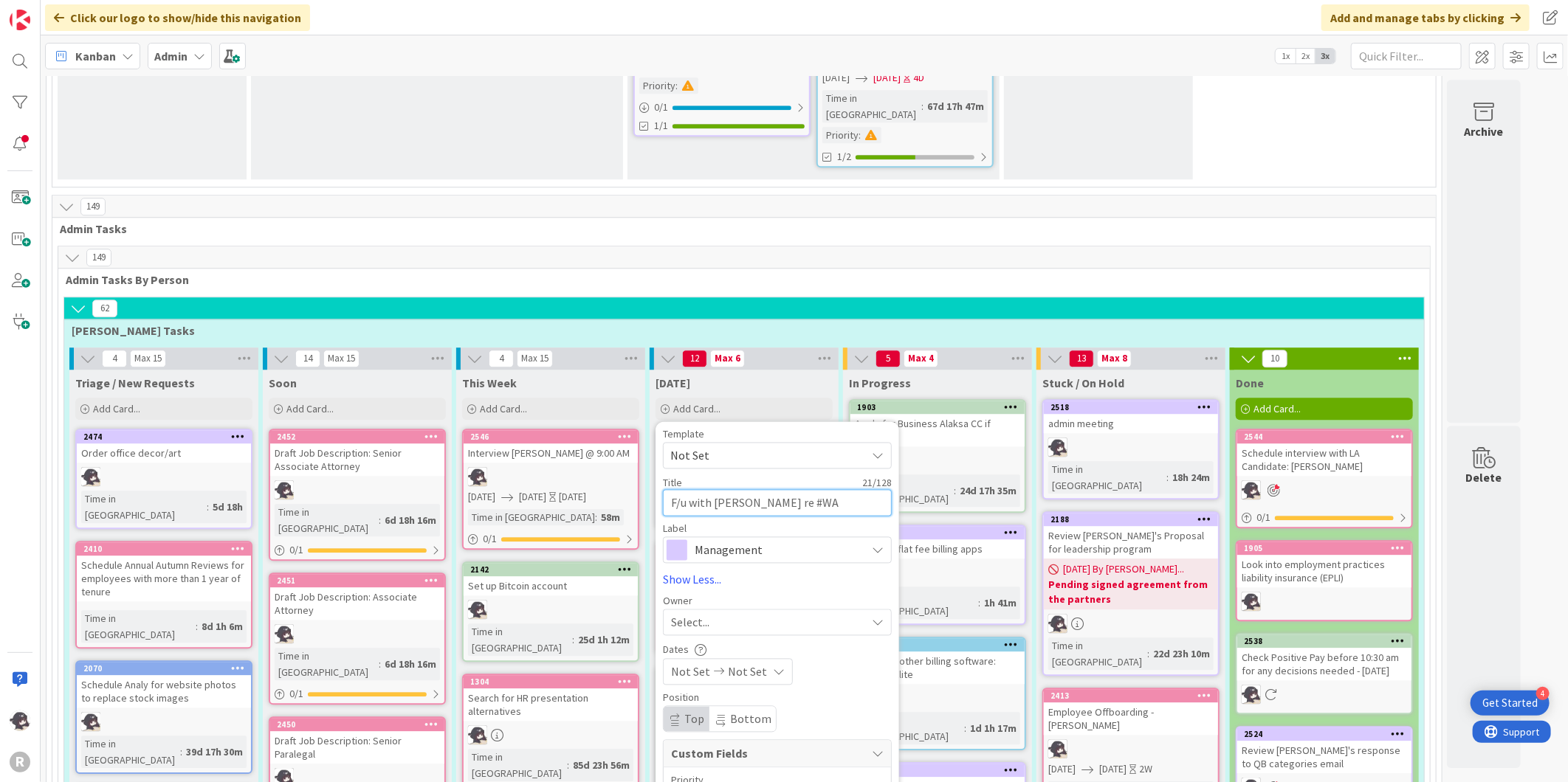
type textarea "F/u with [PERSON_NAME] re #W"
type textarea "x"
type textarea "F/u with [PERSON_NAME] re #"
type textarea "x"
type textarea "F/u with [PERSON_NAME] re"
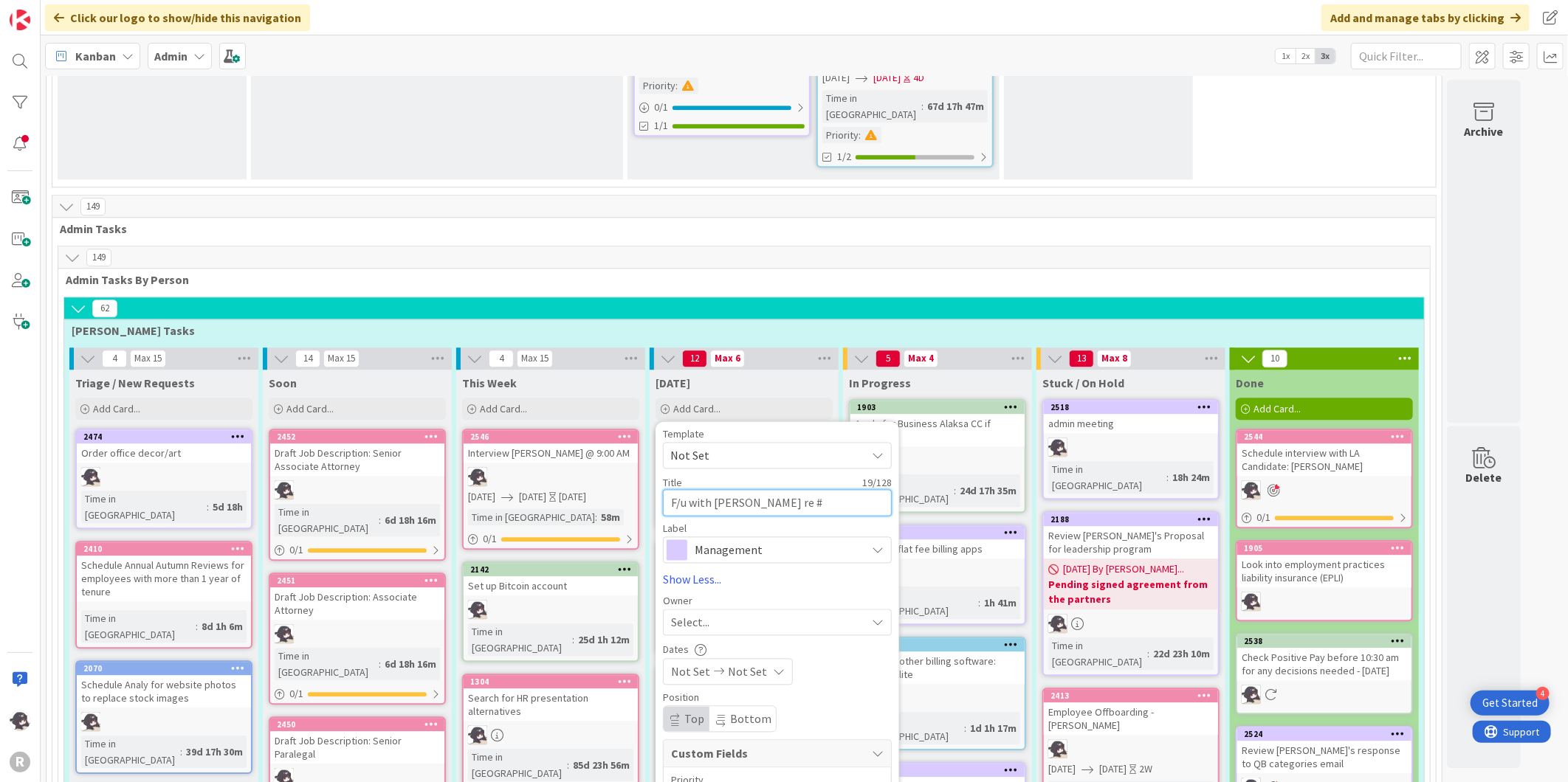
type textarea "x"
type textarea "F/u with [PERSON_NAME] re W"
type textarea "x"
type textarea "F/u with [PERSON_NAME] re WA"
type textarea "x"
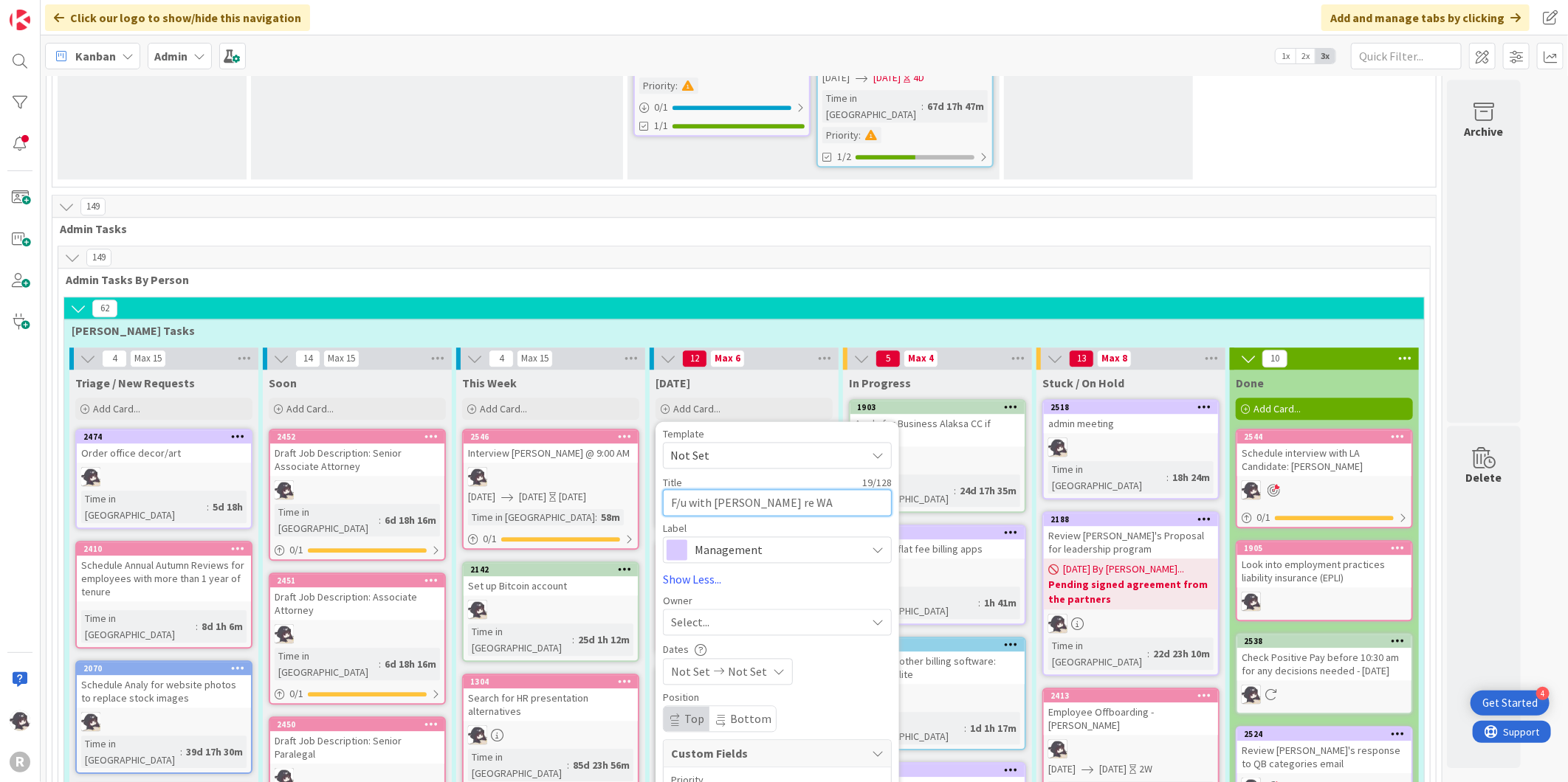
type textarea "F/u with [PERSON_NAME] re WA"
type textarea "x"
type textarea "F/u with [PERSON_NAME] re WA l"
type textarea "x"
type textarea "F/u with [PERSON_NAME] re WA le"
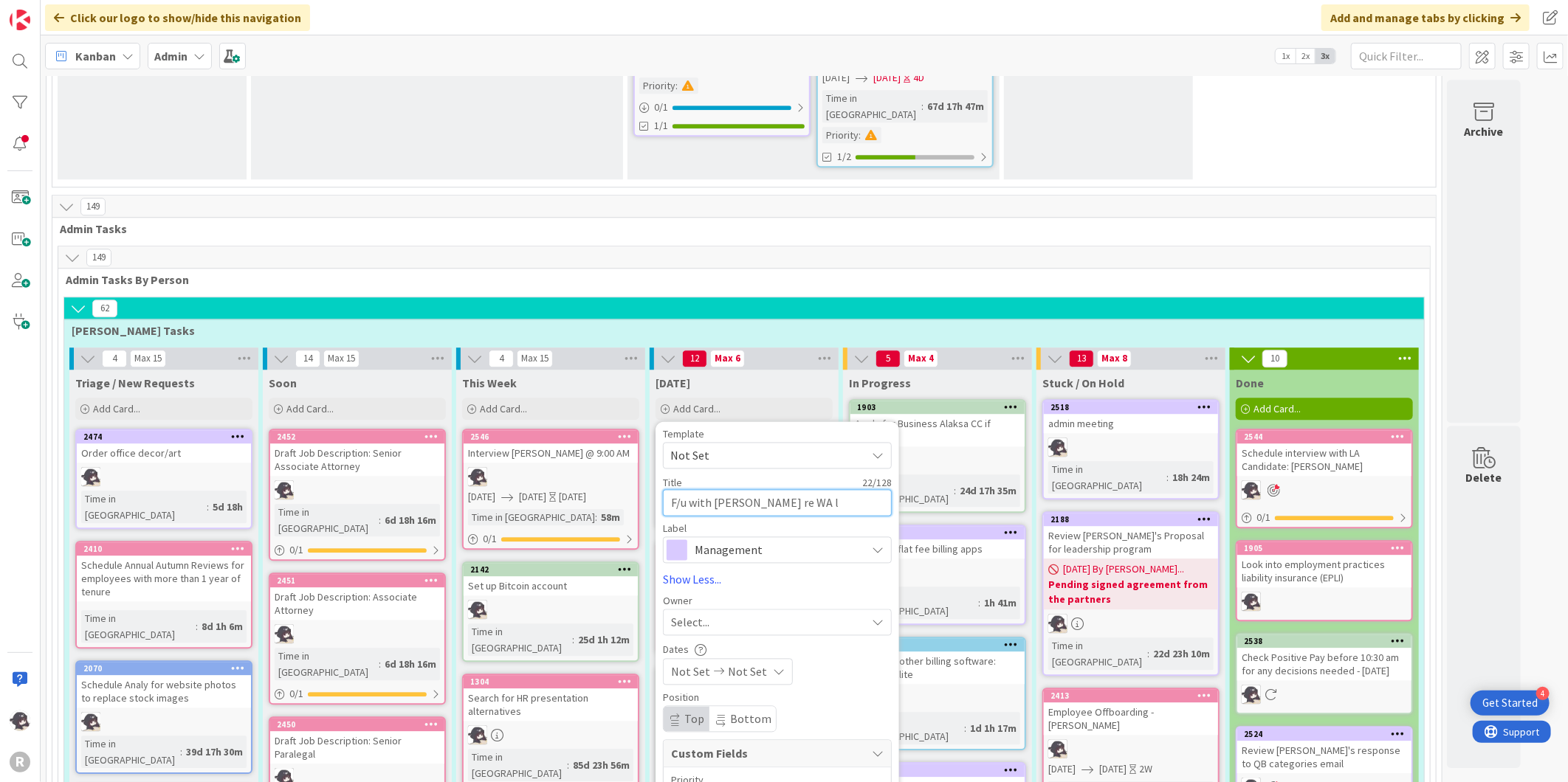
type textarea "x"
type textarea "F/u with [PERSON_NAME] re WA [PERSON_NAME]"
type textarea "x"
type textarea "F/u with [PERSON_NAME] re WA [PERSON_NAME]"
type textarea "x"
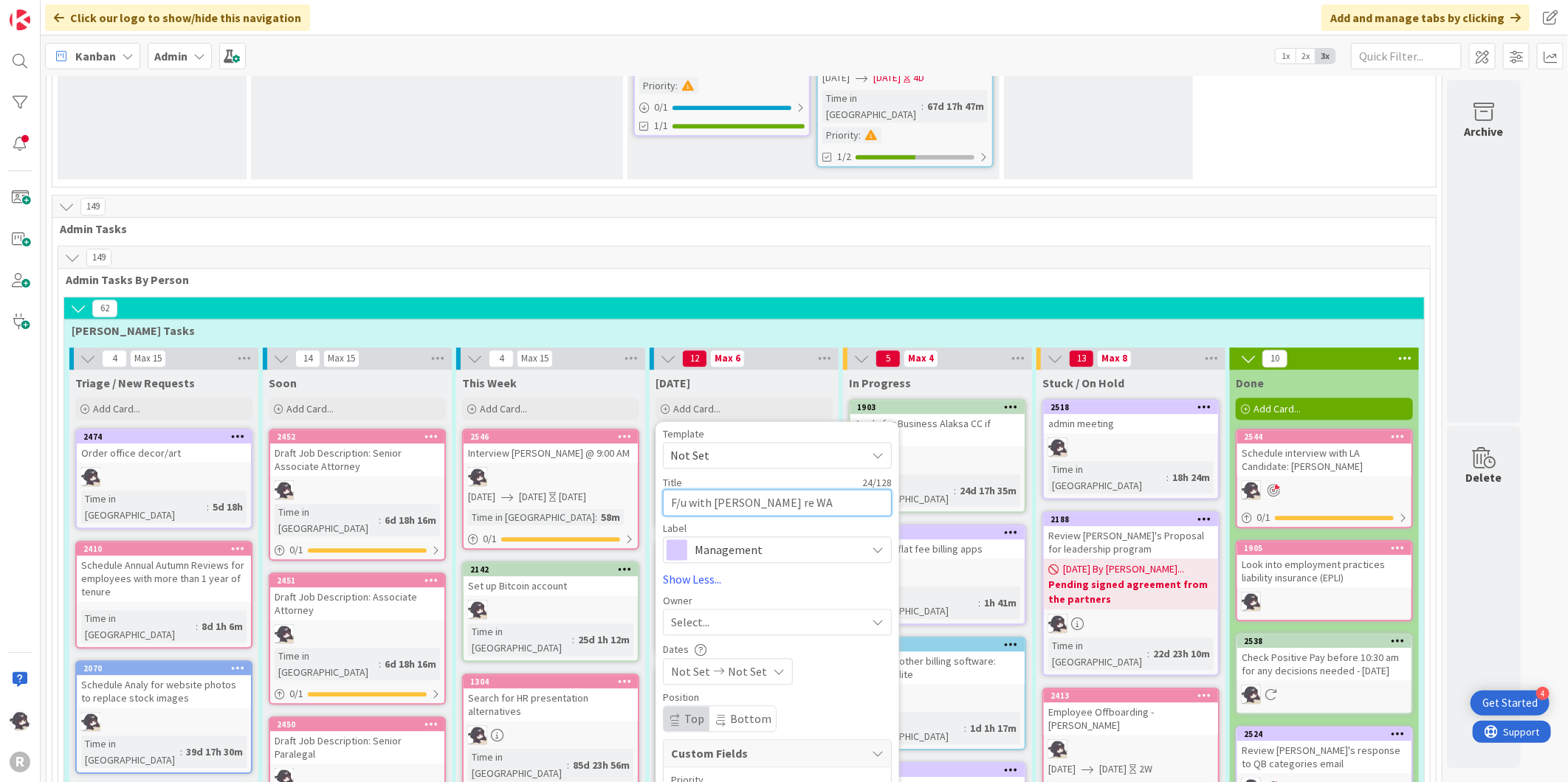
type textarea "F/u with [PERSON_NAME] re WA lease"
type textarea "x"
type textarea "F/u with [PERSON_NAME] re WA lease"
click at [758, 540] on span "Management" at bounding box center [776, 550] width 164 height 21
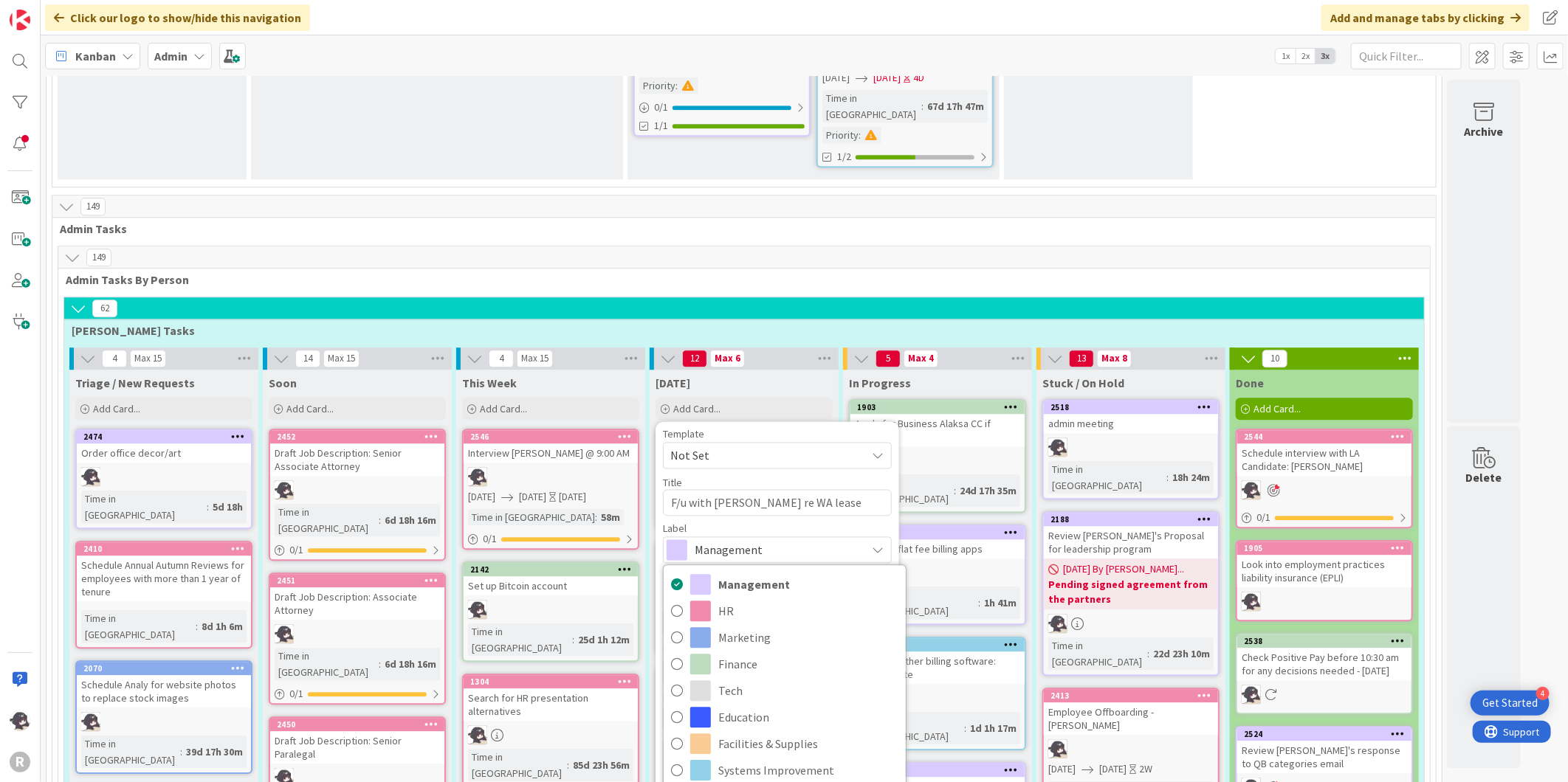
click at [758, 540] on span "Management" at bounding box center [776, 550] width 164 height 21
click at [721, 613] on div "Select..." at bounding box center [768, 622] width 195 height 18
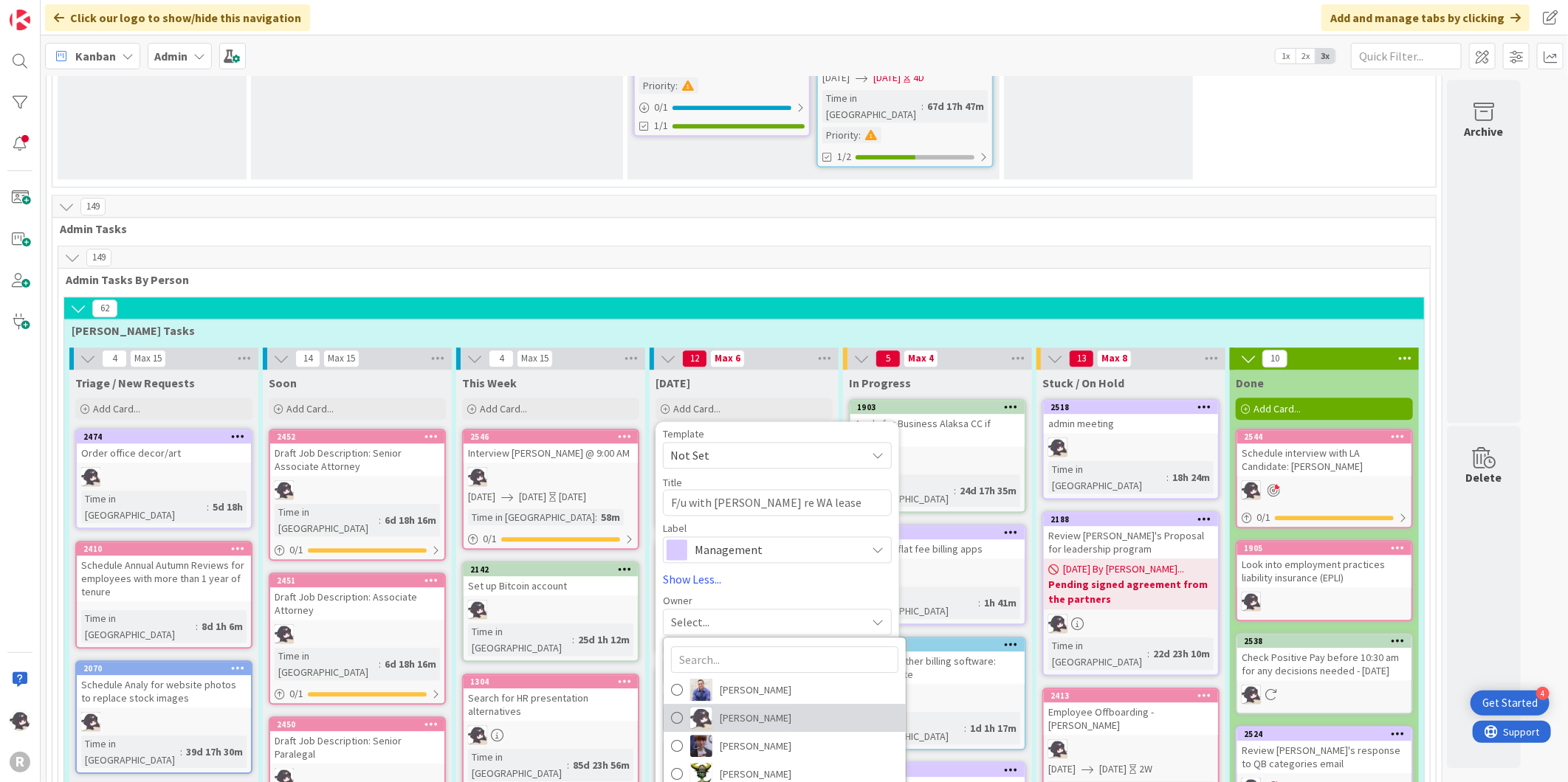
click at [729, 707] on span "[PERSON_NAME]" at bounding box center [756, 718] width 72 height 22
type textarea "x"
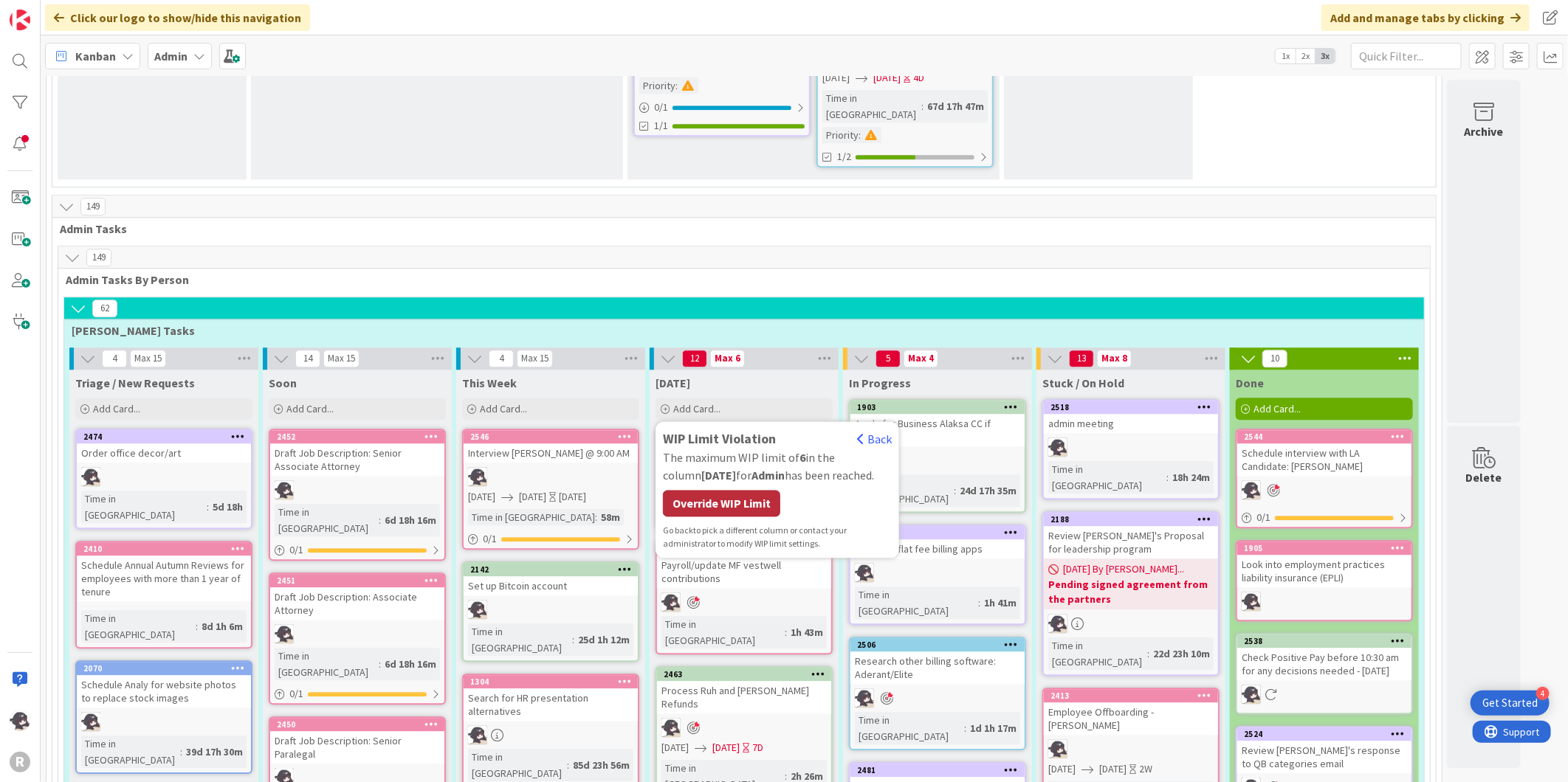
click at [733, 490] on div "Override WIP Limit" at bounding box center [721, 503] width 117 height 27
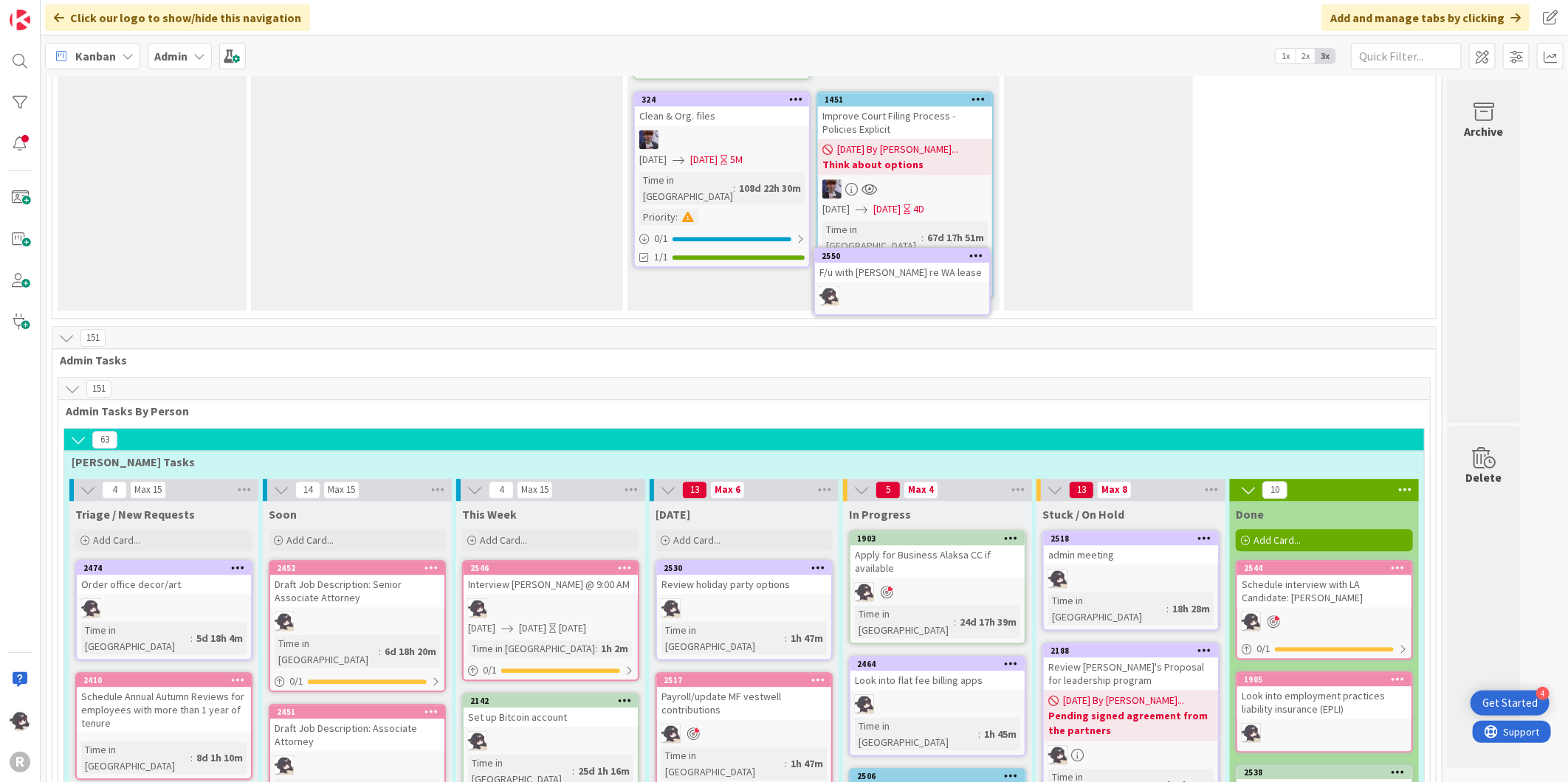
scroll to position [2286, 0]
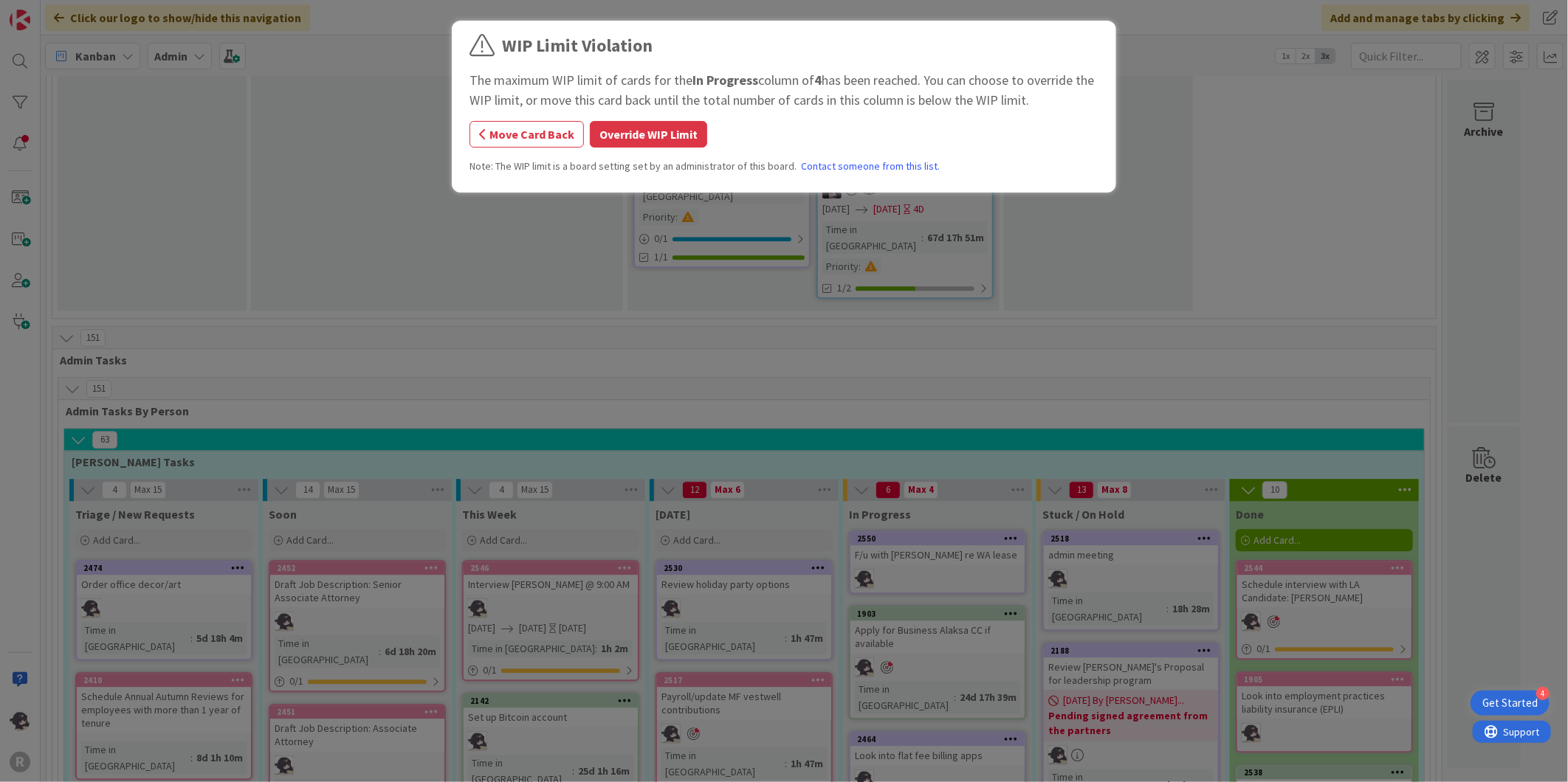
click at [647, 118] on div "WIP Limit Violation The maximum WIP limit of cards for the In Progress column o…" at bounding box center [784, 109] width 629 height 152
click at [637, 125] on button "Override WIP Limit" at bounding box center [648, 134] width 117 height 27
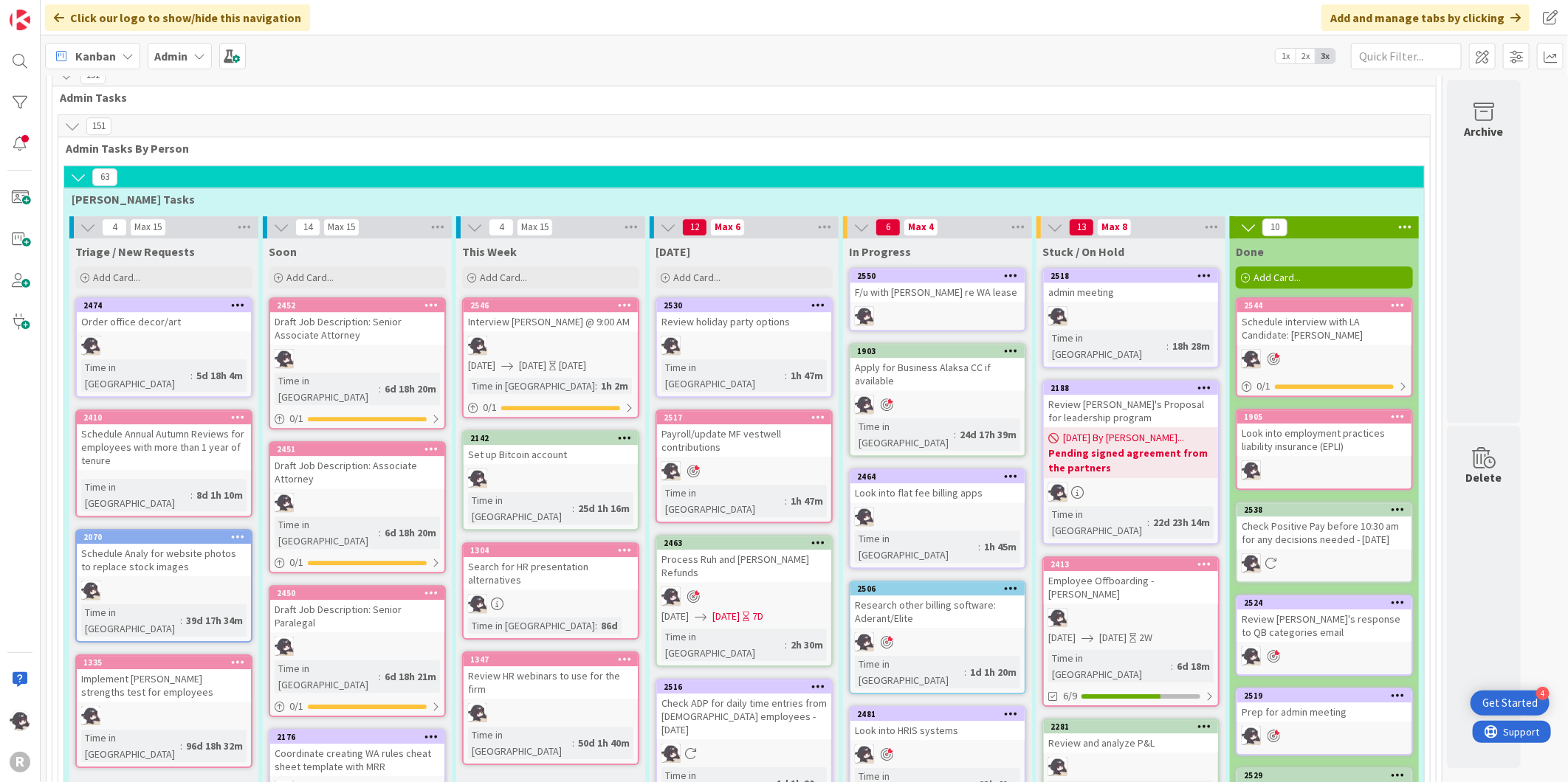
scroll to position [2696, 0]
